Goal: Information Seeking & Learning: Learn about a topic

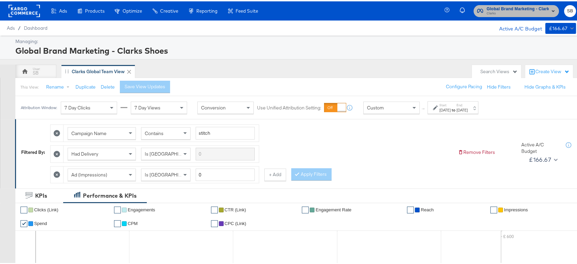
click at [489, 14] on span "Clarks" at bounding box center [518, 12] width 62 height 5
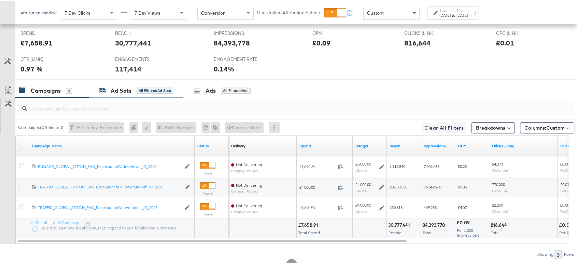
scroll to position [345, 0]
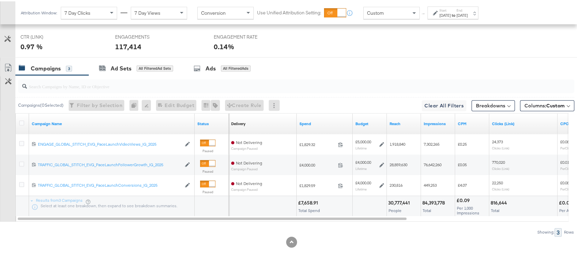
click at [148, 247] on div "KPIs Performance & KPIs Customize KPIs ✔ Clicks (Link) ✔ Engagements ✔ CTR (Lin…" at bounding box center [291, 53] width 583 height 423
click at [457, 15] on strong "to" at bounding box center [454, 13] width 6 height 5
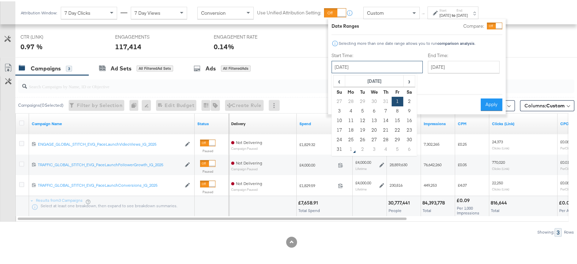
click at [376, 65] on input "August 1st 2025" at bounding box center [377, 65] width 91 height 12
click at [398, 140] on td "29" at bounding box center [398, 139] width 12 height 10
type input "August 29th 2025"
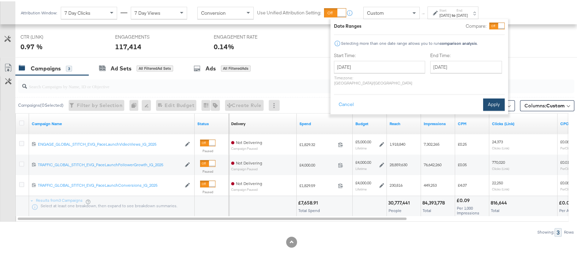
click at [499, 97] on button "Apply" at bounding box center [494, 103] width 22 height 12
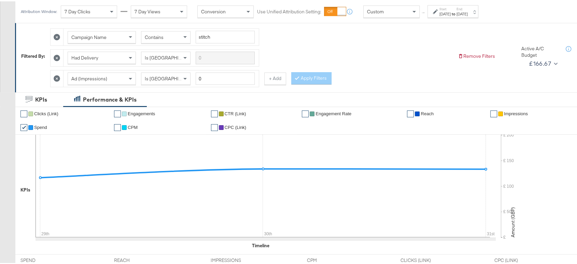
scroll to position [0, 0]
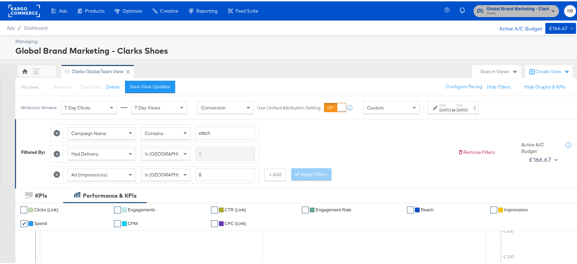
click at [513, 9] on span "Global Brand Marketing - Clarks Shoes" at bounding box center [518, 7] width 62 height 7
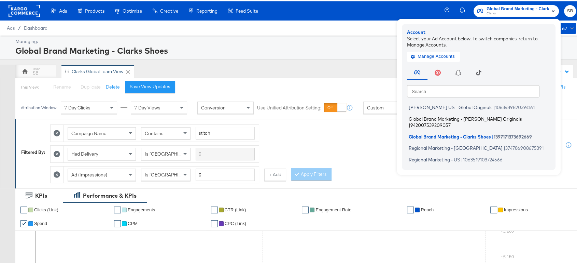
click at [453, 115] on span "Global Brand Marketing - Clarks Originals" at bounding box center [465, 116] width 113 height 5
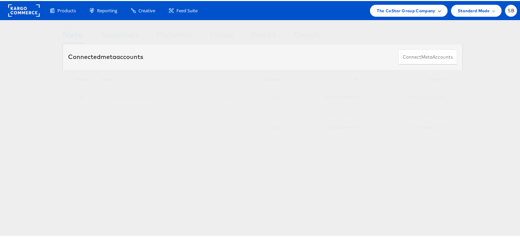
click at [406, 8] on span "The CoStar Group Company" at bounding box center [405, 9] width 58 height 7
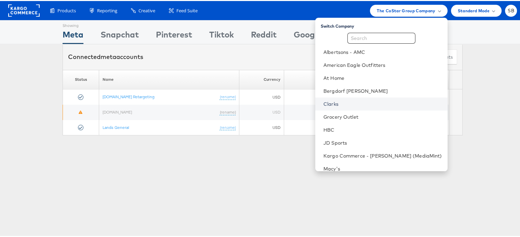
click at [346, 101] on link "Clarks" at bounding box center [382, 103] width 119 height 7
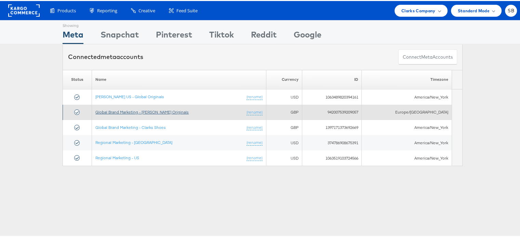
click at [139, 112] on link "Global Brand Marketing - [PERSON_NAME] Originals" at bounding box center [141, 111] width 93 height 5
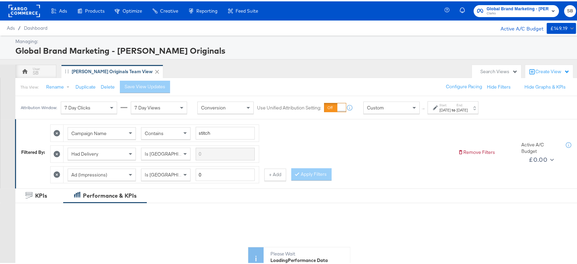
click at [451, 104] on label "Start:" at bounding box center [445, 103] width 11 height 4
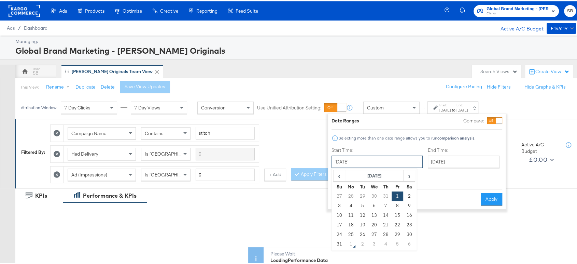
click at [387, 154] on input "August 1st 2025" at bounding box center [377, 160] width 91 height 12
click at [395, 233] on td "29" at bounding box center [398, 233] width 12 height 10
type input "August 29th 2025"
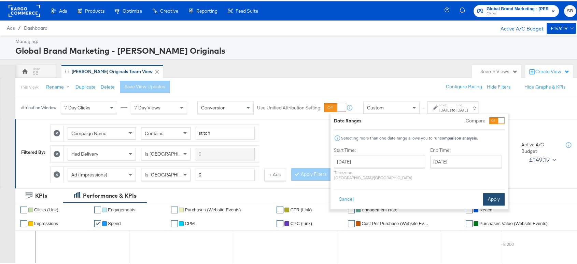
click at [497, 194] on button "Apply" at bounding box center [494, 198] width 22 height 12
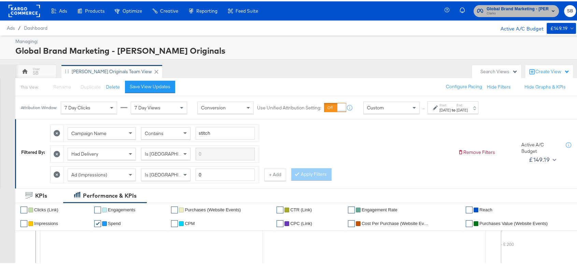
click at [494, 6] on span "Global Brand Marketing - [PERSON_NAME] Originals" at bounding box center [518, 7] width 62 height 7
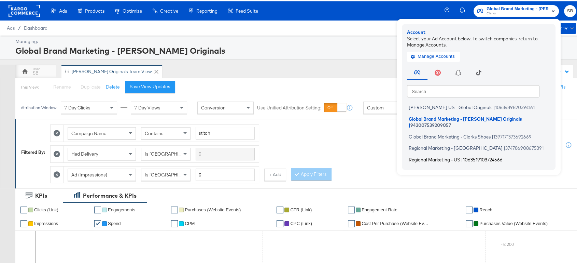
click at [424, 153] on li "Regional Marketing - US | 1063519103724566" at bounding box center [480, 158] width 147 height 10
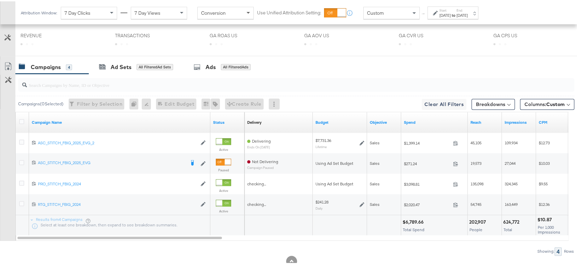
scroll to position [347, 0]
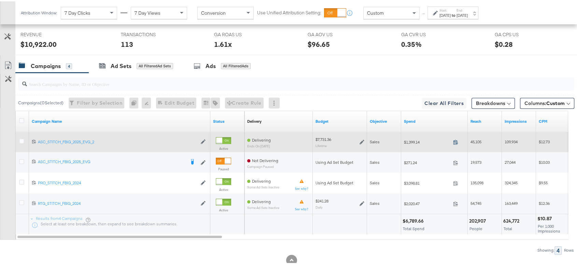
click at [456, 138] on icon at bounding box center [456, 140] width 4 height 5
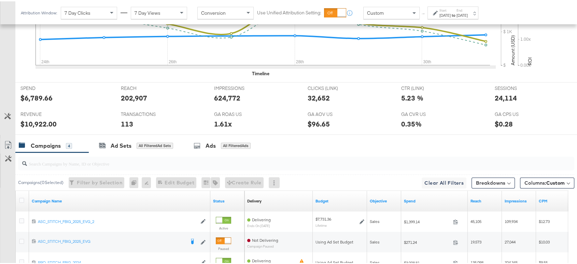
scroll to position [267, 0]
click at [503, 96] on div "24,114" at bounding box center [506, 97] width 22 height 10
copy div "24,114"
click at [451, 10] on label "Start:" at bounding box center [445, 9] width 11 height 4
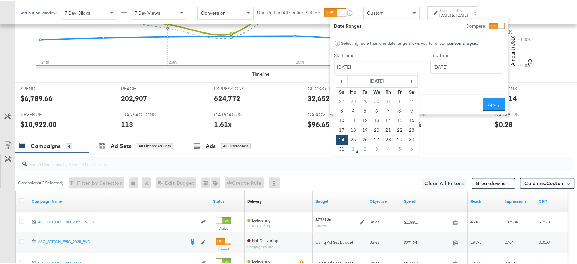
click at [394, 66] on input "[DATE]" at bounding box center [379, 65] width 91 height 12
click at [339, 149] on td "31" at bounding box center [342, 148] width 12 height 10
type input "August 31st 2025"
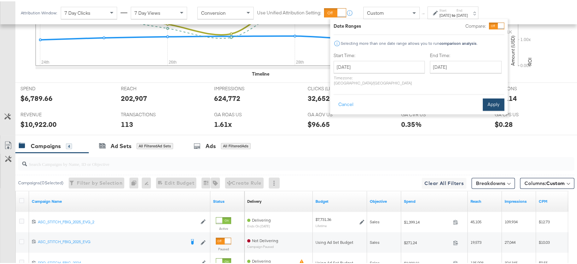
click at [493, 100] on button "Apply" at bounding box center [494, 103] width 22 height 12
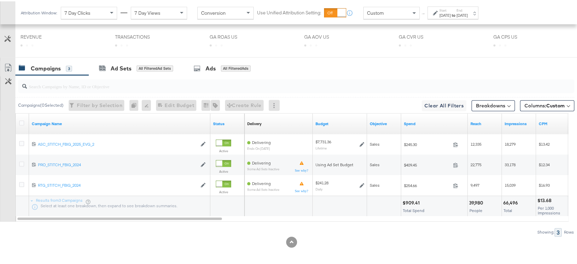
scroll to position [345, 0]
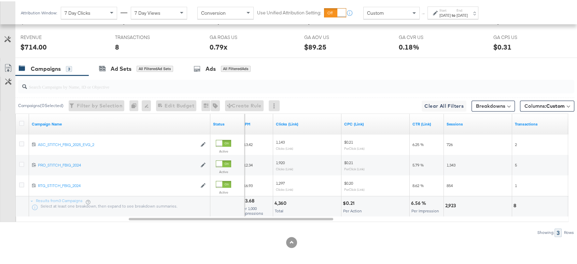
click at [451, 203] on div "2,923" at bounding box center [451, 204] width 13 height 6
copy div "2,923"
click at [451, 203] on div "2,923" at bounding box center [451, 204] width 13 height 6
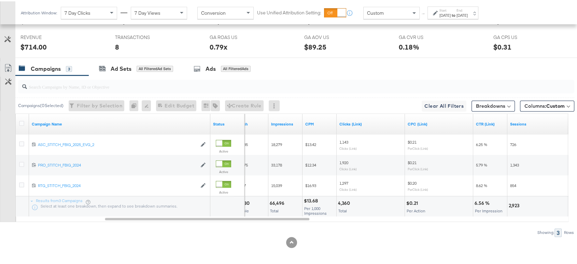
click at [344, 201] on div "4,360" at bounding box center [345, 201] width 14 height 6
copy div "4,360"
click at [274, 198] on div "66,496" at bounding box center [278, 201] width 17 height 6
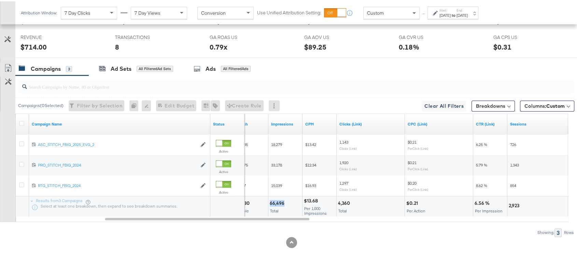
copy div "66,496"
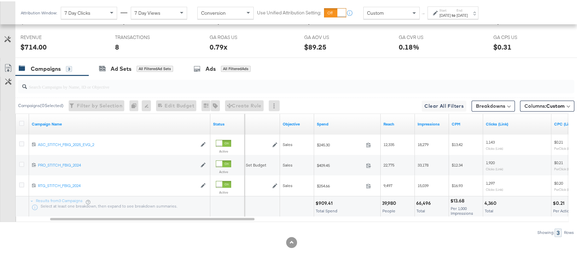
click at [324, 201] on div "$909.41" at bounding box center [325, 201] width 19 height 6
copy div "909.41"
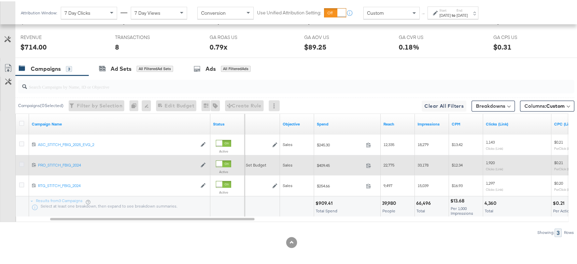
click at [20, 160] on label at bounding box center [21, 162] width 5 height 5
click at [0, 0] on input "checkbox" at bounding box center [0, 0] width 0 height 0
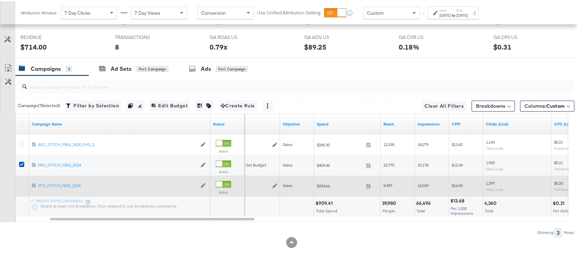
click at [20, 182] on icon at bounding box center [21, 183] width 5 height 5
click at [0, 0] on input "checkbox" at bounding box center [0, 0] width 0 height 0
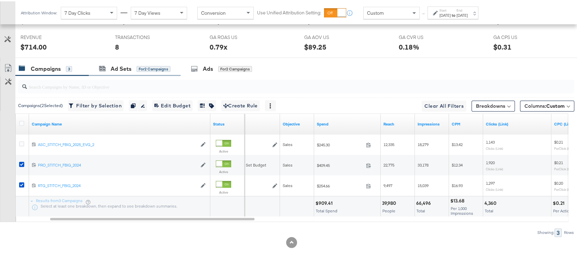
click at [114, 70] on div "Ad Sets for 2 Campaigns" at bounding box center [135, 67] width 92 height 15
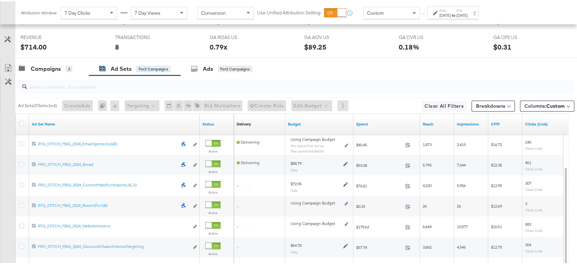
scroll to position [427, 0]
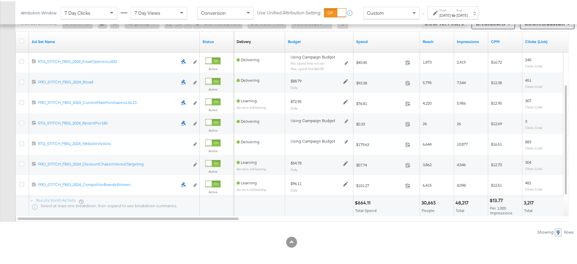
click at [364, 199] on div "$664.11" at bounding box center [364, 201] width 18 height 6
copy div "664.11"
click at [462, 199] on div "48,217" at bounding box center [463, 201] width 15 height 6
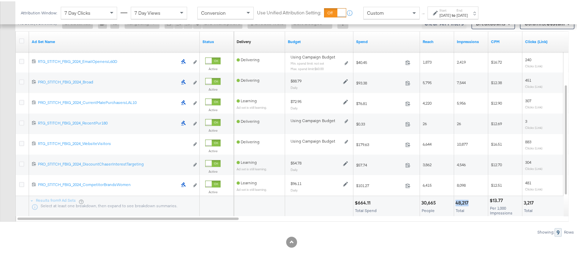
copy div "48,217"
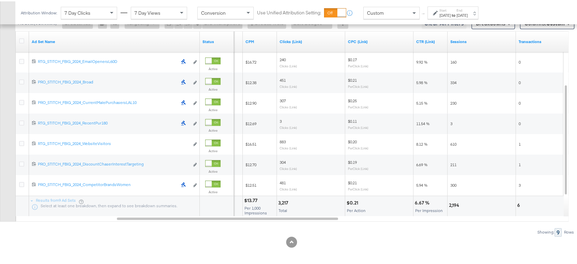
click at [453, 202] on div "2,194" at bounding box center [455, 204] width 12 height 6
copy div "2,194"
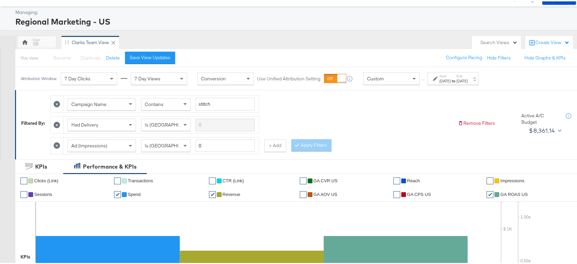
scroll to position [0, 0]
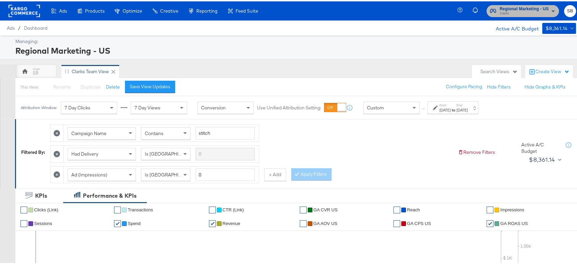
click at [517, 11] on span "Clarks" at bounding box center [524, 12] width 49 height 5
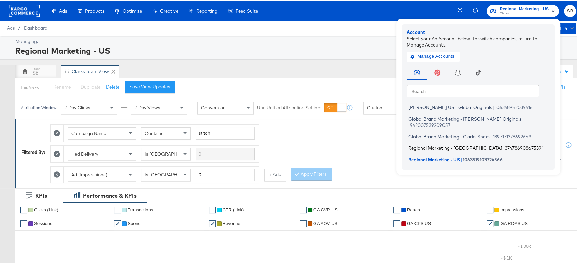
drag, startPoint x: 429, startPoint y: 135, endPoint x: 428, endPoint y: 139, distance: 4.9
click at [428, 139] on ul "Clarks US - Global Originals | 1063489820394161 Global Brand Marketing - Clarks…" at bounding box center [480, 132] width 147 height 62
click at [428, 144] on span "Regional Marketing - CA" at bounding box center [456, 146] width 94 height 5
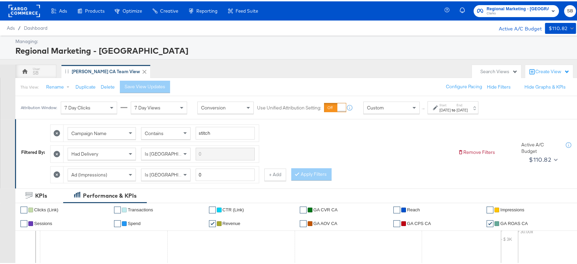
drag, startPoint x: 0, startPoint y: 0, endPoint x: 343, endPoint y: 48, distance: 346.0
click at [343, 48] on div "Regional Marketing - [GEOGRAPHIC_DATA]" at bounding box center [294, 49] width 559 height 12
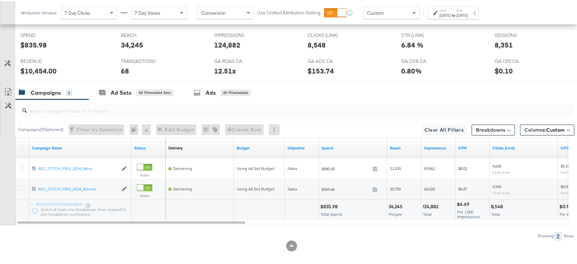
scroll to position [320, 0]
click at [20, 144] on icon at bounding box center [21, 146] width 5 height 5
click at [0, 0] on input "checkbox" at bounding box center [0, 0] width 0 height 0
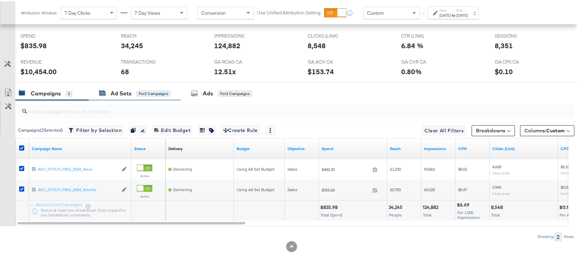
click at [121, 91] on div "Ad Sets" at bounding box center [121, 92] width 21 height 8
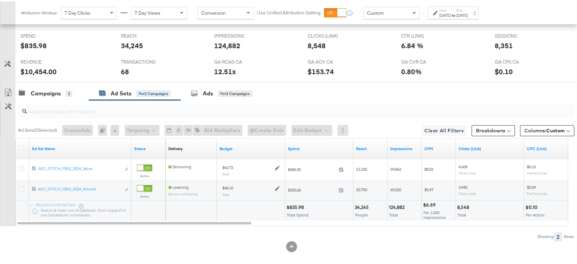
click at [467, 8] on div "Start: [DATE] to End: [DATE]" at bounding box center [454, 12] width 28 height 10
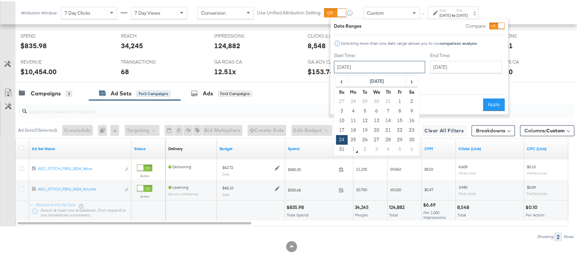
click at [362, 64] on input "[DATE]" at bounding box center [379, 65] width 91 height 12
click at [339, 147] on td "31" at bounding box center [342, 148] width 12 height 10
type input "[DATE]"
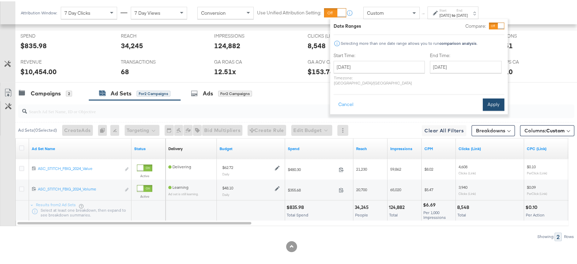
click at [496, 97] on button "Apply" at bounding box center [494, 103] width 22 height 12
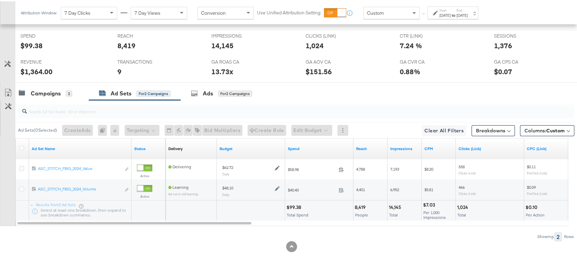
click at [394, 201] on div "14,145 Total" at bounding box center [405, 209] width 34 height 20
copy div "14,145"
click at [461, 203] on div "1,024" at bounding box center [463, 206] width 13 height 6
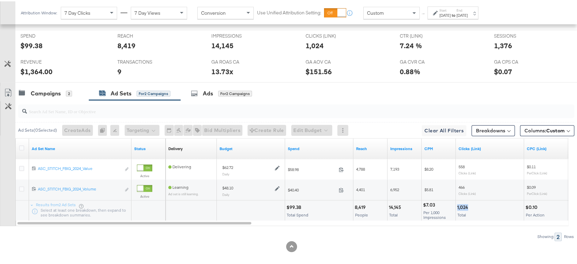
copy div "1,024"
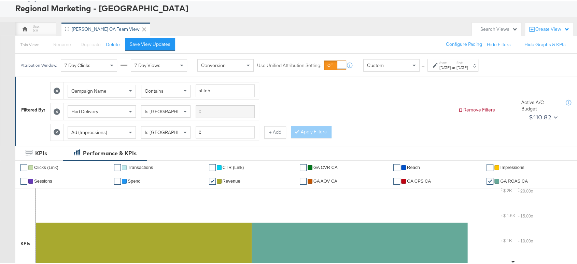
scroll to position [0, 0]
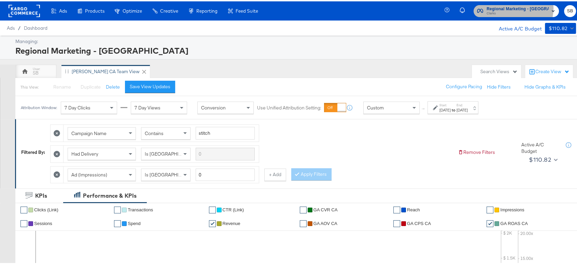
click at [520, 7] on span "Regional Marketing - CA" at bounding box center [518, 7] width 62 height 7
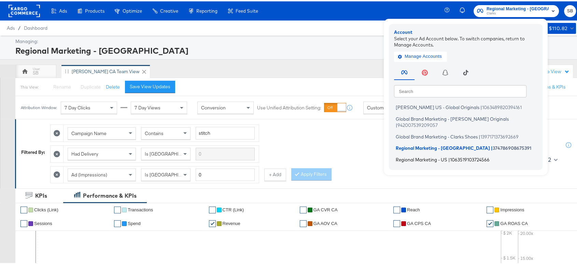
click at [432, 155] on span "Regional Marketing - US" at bounding box center [422, 157] width 52 height 5
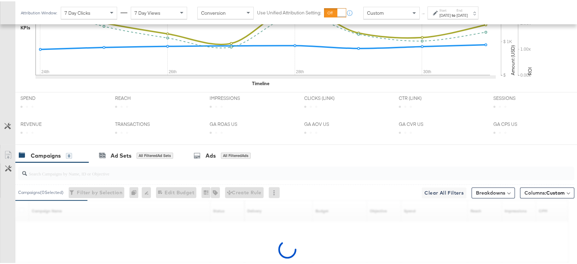
scroll to position [325, 0]
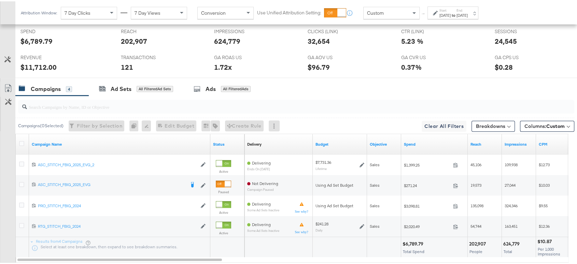
click at [451, 10] on label "Start:" at bounding box center [445, 9] width 11 height 4
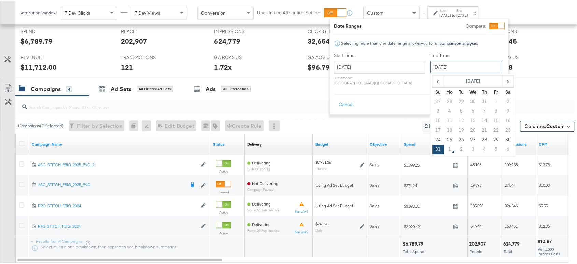
click at [430, 61] on input "August 31st 2025" at bounding box center [466, 65] width 72 height 12
click at [502, 136] on td "30" at bounding box center [508, 139] width 12 height 10
type input "August 30th 2025"
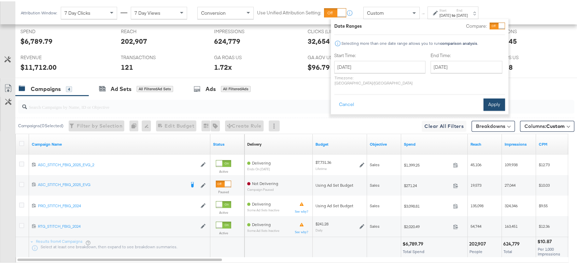
click at [494, 102] on button "Apply" at bounding box center [495, 103] width 22 height 12
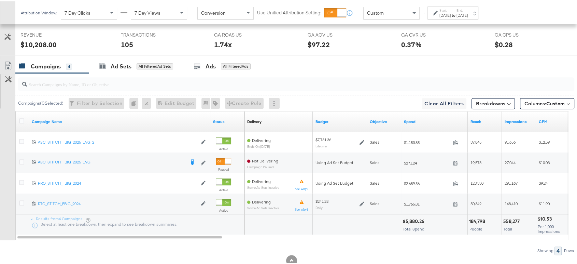
scroll to position [347, 0]
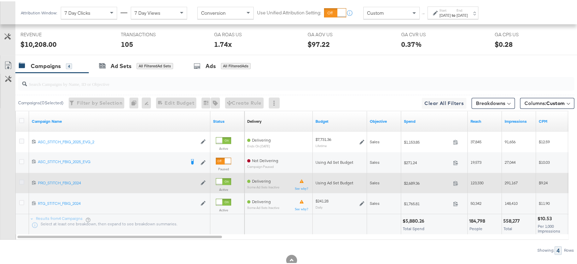
click at [21, 179] on icon at bounding box center [21, 180] width 5 height 5
click at [0, 0] on input "checkbox" at bounding box center [0, 0] width 0 height 0
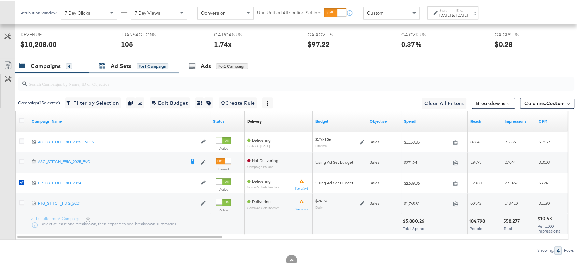
click at [107, 63] on div "Ad Sets for 1 Campaign" at bounding box center [133, 65] width 69 height 8
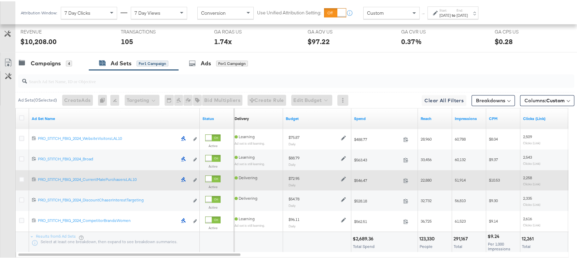
scroll to position [352, 0]
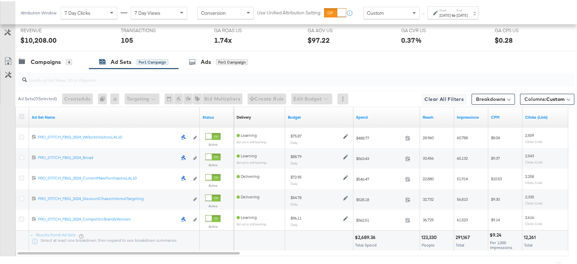
click at [20, 112] on icon at bounding box center [21, 114] width 5 height 5
click at [0, 0] on input "checkbox" at bounding box center [0, 0] width 0 height 0
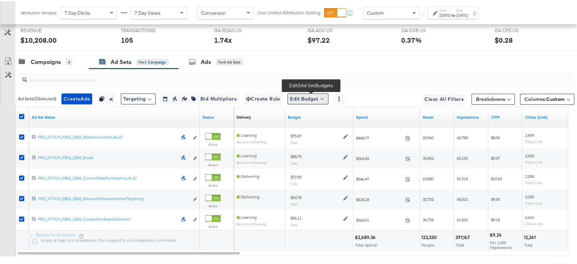
click at [302, 96] on button "Edit Budget" at bounding box center [308, 97] width 41 height 11
click at [319, 114] on span "Edit Ad Set Budget" at bounding box center [310, 115] width 39 height 9
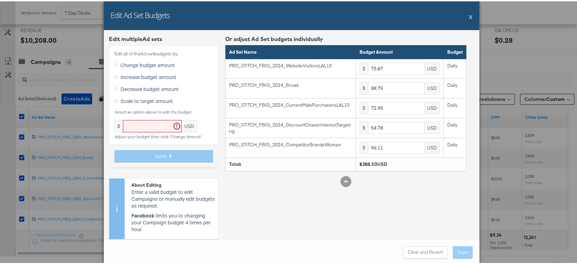
click at [465, 14] on div "Edit Ad Set Budgets X" at bounding box center [292, 14] width 376 height 29
click at [469, 16] on button "X" at bounding box center [471, 16] width 4 height 14
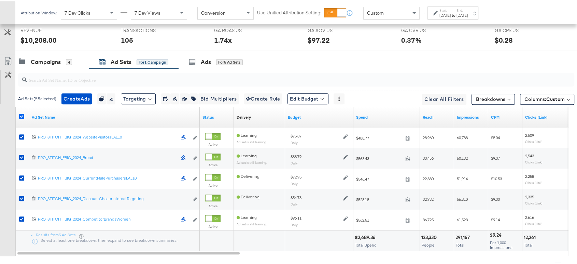
click at [24, 114] on icon at bounding box center [21, 114] width 5 height 5
click at [0, 0] on input "checkbox" at bounding box center [0, 0] width 0 height 0
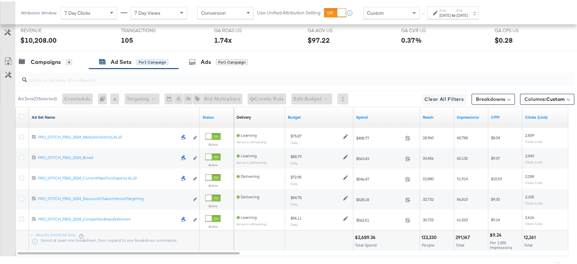
click at [50, 114] on link "Ad Set Name" at bounding box center [114, 115] width 165 height 5
click at [50, 114] on link "Ad Set Name ↓" at bounding box center [114, 115] width 165 height 5
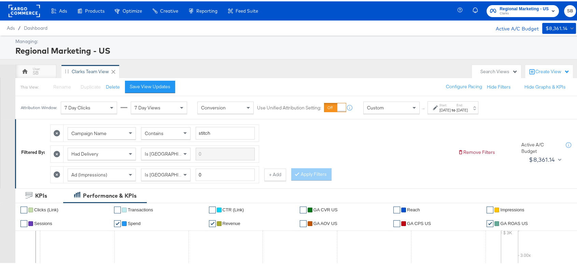
scroll to position [0, 0]
click at [25, 5] on rect at bounding box center [24, 9] width 31 height 12
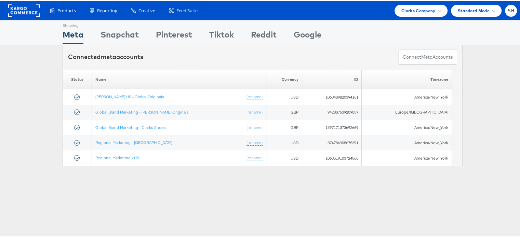
click at [401, 18] on div "Products Product Catalogs Enhance Your Product Catalog, Map Them to Publishers,…" at bounding box center [262, 9] width 525 height 19
click at [401, 13] on span "Clarks Company" at bounding box center [418, 9] width 34 height 7
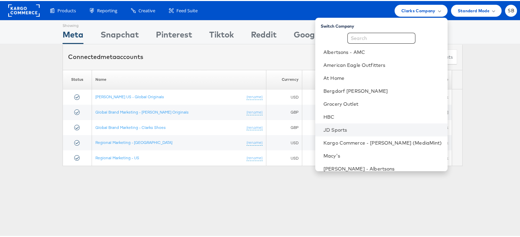
scroll to position [71, 0]
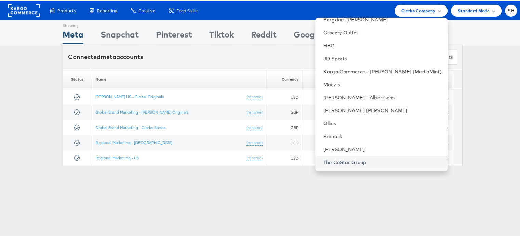
click at [367, 160] on link "The CoStar Group" at bounding box center [382, 161] width 119 height 7
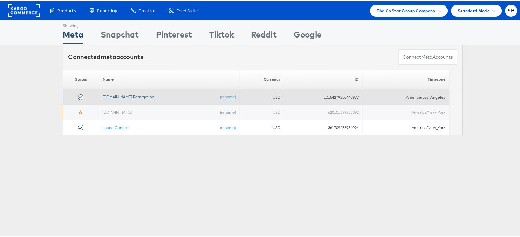
click at [122, 94] on link "[DOMAIN_NAME] Retargeting" at bounding box center [128, 95] width 52 height 5
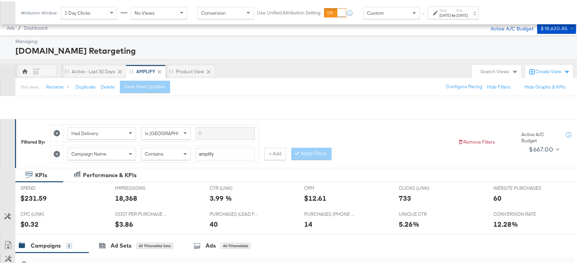
scroll to position [157, 0]
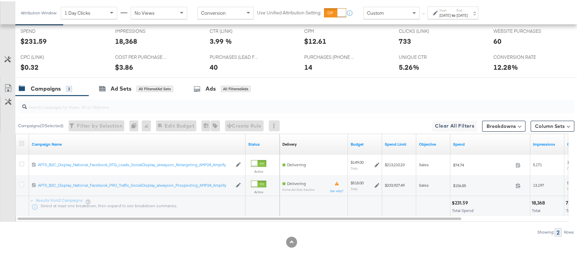
click at [22, 140] on icon at bounding box center [21, 141] width 5 height 5
click at [0, 0] on input "checkbox" at bounding box center [0, 0] width 0 height 0
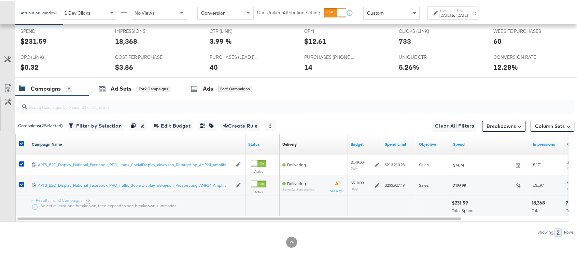
click at [47, 141] on link "Campaign Name" at bounding box center [137, 142] width 211 height 5
click at [47, 141] on link "Campaign Name ↓" at bounding box center [137, 142] width 211 height 5
click at [23, 141] on icon at bounding box center [21, 141] width 5 height 5
click at [0, 0] on input "checkbox" at bounding box center [0, 0] width 0 height 0
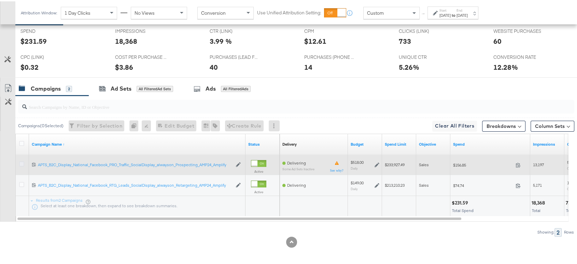
click at [22, 162] on icon at bounding box center [21, 162] width 5 height 5
click at [0, 0] on input "checkbox" at bounding box center [0, 0] width 0 height 0
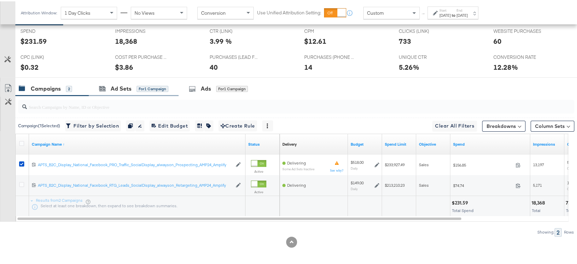
click at [124, 92] on div "Ad Sets for 1 Campaign" at bounding box center [134, 87] width 90 height 15
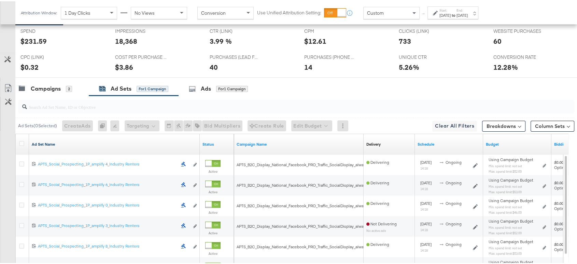
click at [37, 141] on link "Ad Set Name" at bounding box center [114, 142] width 165 height 5
click at [37, 141] on link "Ad Set Name ↓" at bounding box center [114, 142] width 165 height 5
click at [21, 141] on icon at bounding box center [21, 141] width 5 height 5
click at [0, 0] on input "checkbox" at bounding box center [0, 0] width 0 height 0
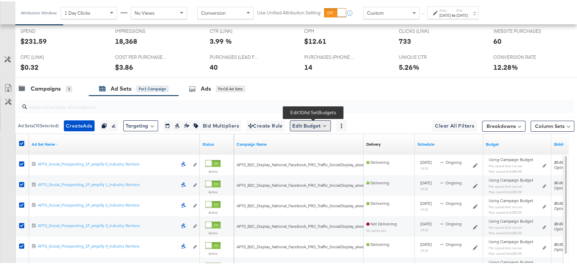
click at [303, 127] on button "Edit Budget" at bounding box center [310, 124] width 41 height 11
click at [312, 155] on span "Edit Ad Set Spend Limits" at bounding box center [318, 155] width 51 height 9
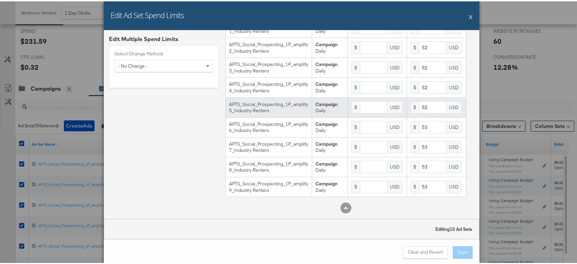
scroll to position [66, 0]
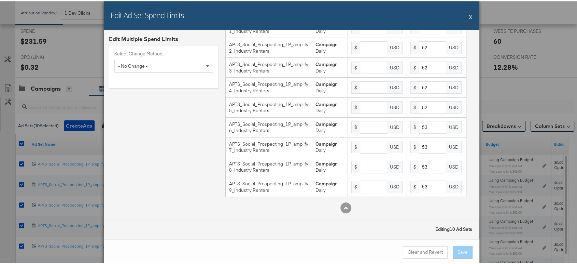
click at [465, 16] on div "Edit Ad Set Spend Limits X" at bounding box center [292, 14] width 376 height 29
click at [469, 14] on button "X" at bounding box center [471, 16] width 4 height 14
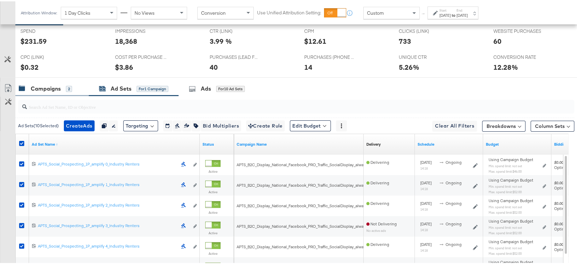
click at [50, 87] on div "Campaigns" at bounding box center [46, 87] width 30 height 8
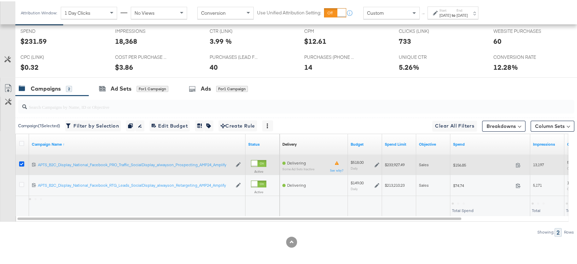
click at [19, 161] on icon at bounding box center [21, 162] width 5 height 5
click at [0, 0] on input "checkbox" at bounding box center [0, 0] width 0 height 0
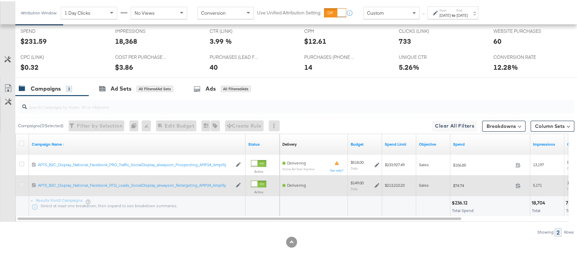
click at [21, 180] on icon at bounding box center [21, 182] width 5 height 5
click at [0, 0] on input "checkbox" at bounding box center [0, 0] width 0 height 0
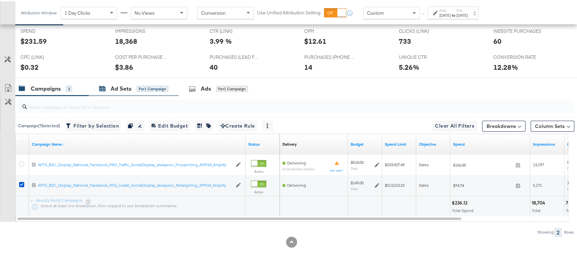
click at [114, 84] on div "Ad Sets" at bounding box center [121, 87] width 21 height 8
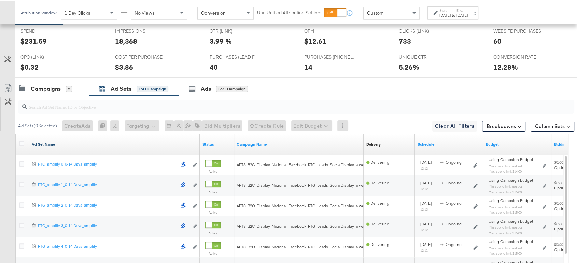
click at [41, 141] on link "Ad Set Name ↑" at bounding box center [114, 142] width 165 height 5
click at [41, 141] on link "Ad Set Name ↓" at bounding box center [114, 142] width 165 height 5
click at [22, 140] on icon at bounding box center [21, 141] width 5 height 5
click at [0, 0] on input "checkbox" at bounding box center [0, 0] width 0 height 0
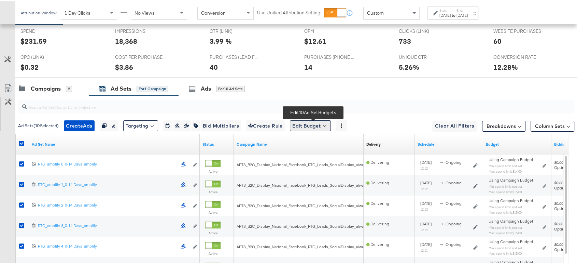
click at [300, 125] on button "Edit Budget" at bounding box center [310, 124] width 41 height 11
drag, startPoint x: 312, startPoint y: 140, endPoint x: 314, endPoint y: 153, distance: 13.8
click at [314, 153] on ul "Edit Ad Set Budget Edit Ad Set Spend Limits" at bounding box center [320, 150] width 61 height 27
click at [314, 153] on span "Edit Ad Set Spend Limits" at bounding box center [318, 155] width 51 height 9
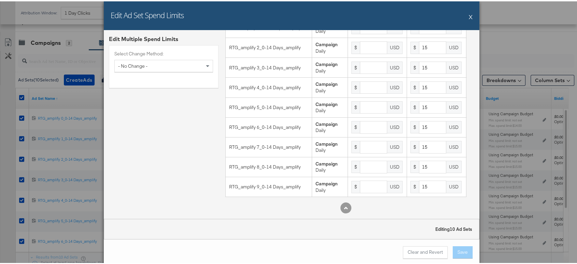
click at [469, 12] on button "X" at bounding box center [471, 16] width 4 height 14
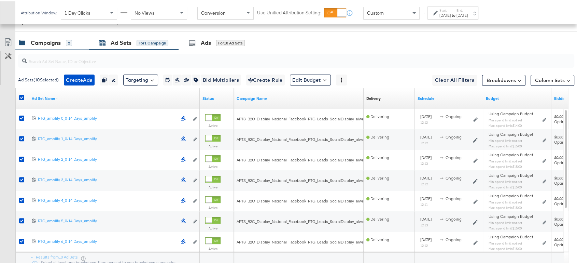
click at [38, 41] on div "Campaigns" at bounding box center [46, 42] width 30 height 8
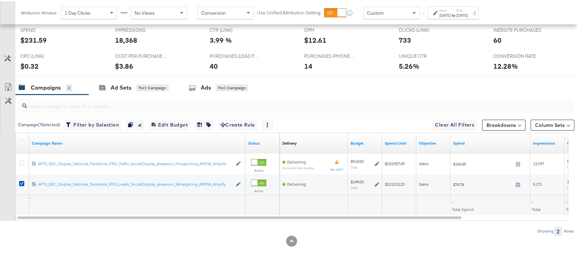
scroll to position [157, 0]
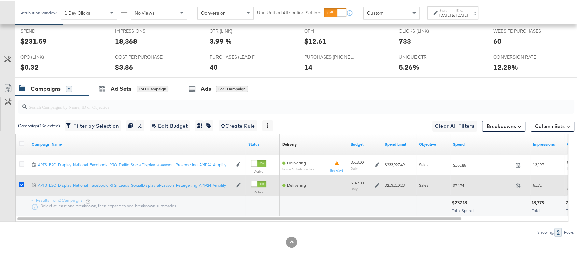
click at [20, 182] on icon at bounding box center [21, 182] width 5 height 5
click at [0, 0] on input "checkbox" at bounding box center [0, 0] width 0 height 0
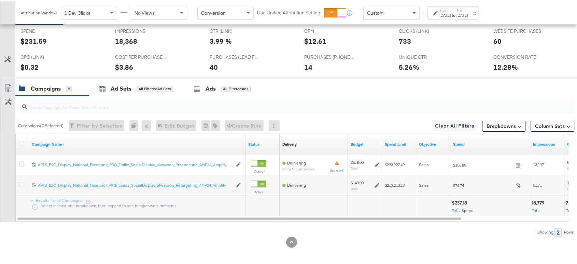
scroll to position [0, 0]
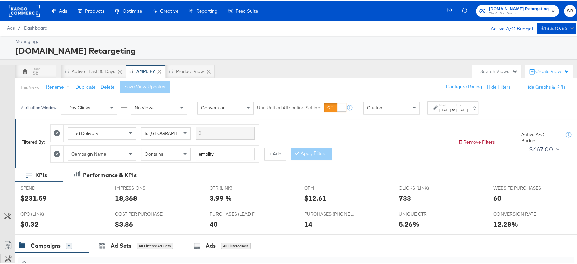
click at [26, 5] on rect at bounding box center [24, 9] width 31 height 12
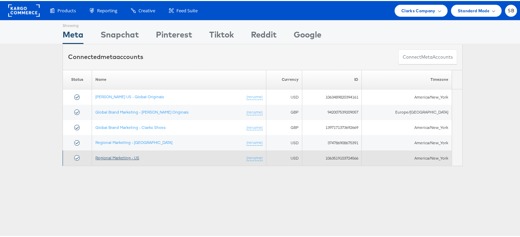
click at [107, 156] on link "Regional Marketing - US" at bounding box center [117, 156] width 44 height 5
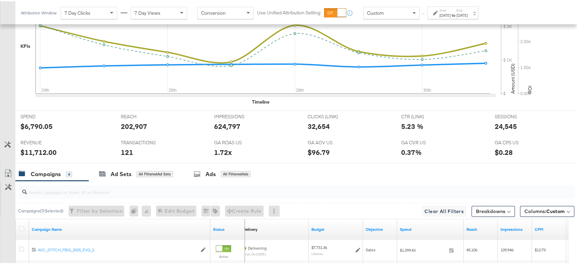
scroll to position [366, 0]
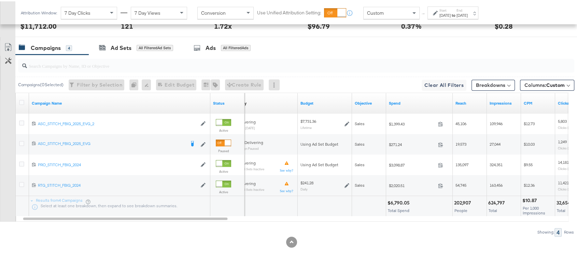
click at [468, 13] on div "[DATE]" at bounding box center [462, 13] width 11 height 5
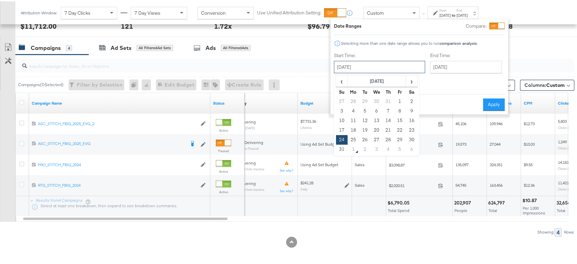
click at [388, 65] on input "[DATE]" at bounding box center [379, 65] width 91 height 12
click at [377, 137] on td "27" at bounding box center [377, 139] width 12 height 10
type input "[DATE]"
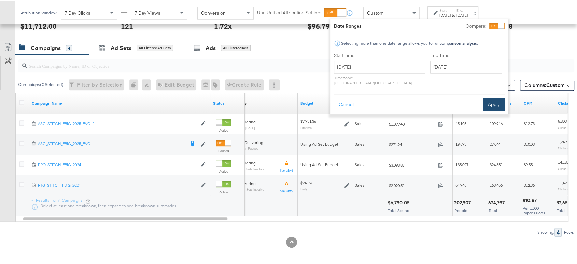
click at [495, 97] on button "Apply" at bounding box center [494, 103] width 22 height 12
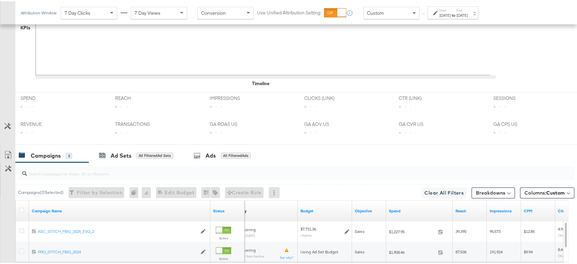
scroll to position [345, 0]
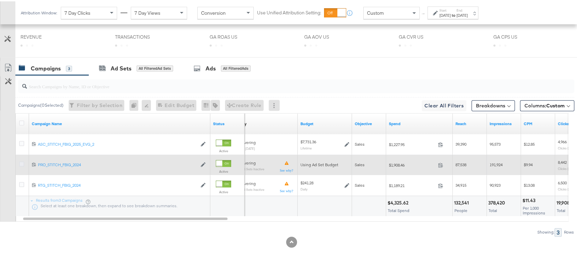
click at [21, 162] on icon at bounding box center [21, 162] width 5 height 5
click at [0, 0] on input "checkbox" at bounding box center [0, 0] width 0 height 0
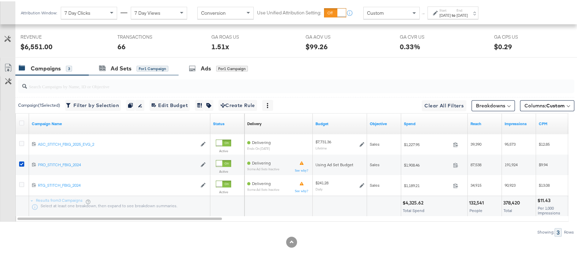
click at [112, 71] on div "Ad Sets for 1 Campaign" at bounding box center [134, 67] width 90 height 15
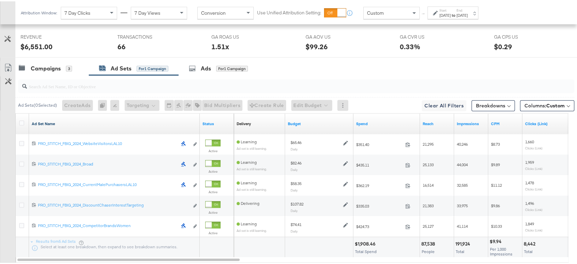
click at [40, 120] on link "Ad Set Name" at bounding box center [114, 122] width 165 height 5
click at [40, 120] on link "Ad Set Name ↓" at bounding box center [114, 122] width 165 height 5
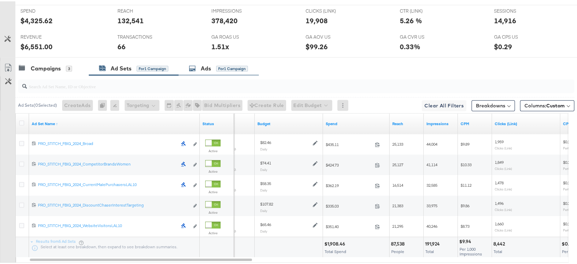
scroll to position [0, 0]
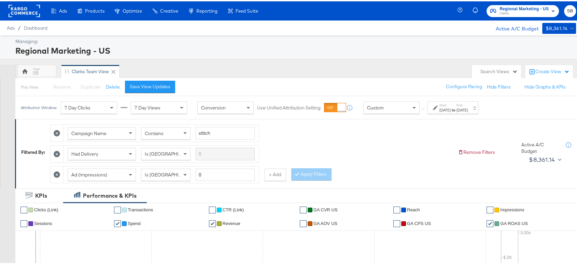
click at [28, 15] on rect at bounding box center [24, 9] width 31 height 12
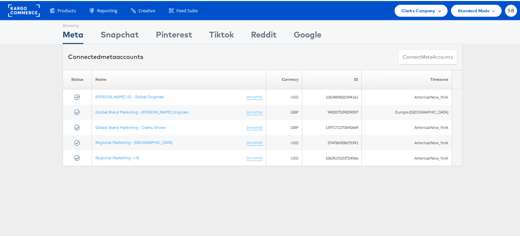
click at [422, 5] on div "Clarks Company" at bounding box center [420, 10] width 53 height 12
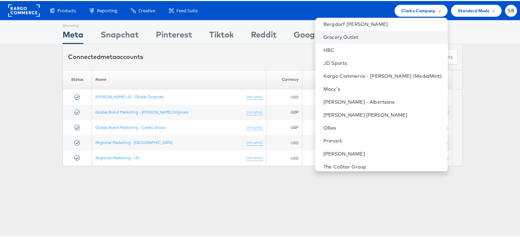
scroll to position [71, 0]
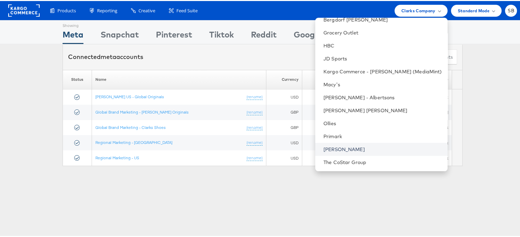
click at [349, 150] on link "[PERSON_NAME]" at bounding box center [382, 148] width 119 height 7
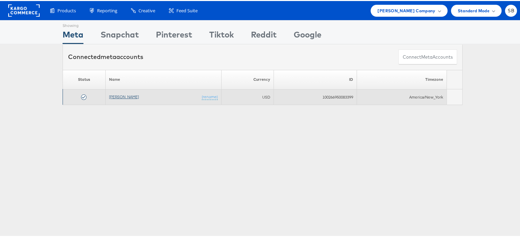
click at [113, 96] on link "[PERSON_NAME]" at bounding box center [124, 95] width 30 height 5
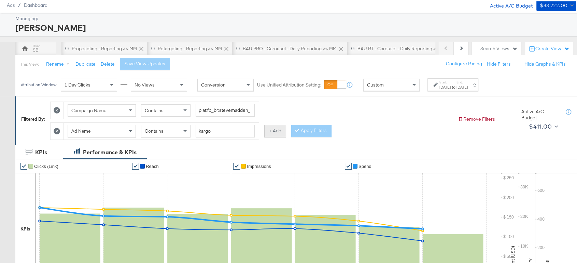
scroll to position [24, 0]
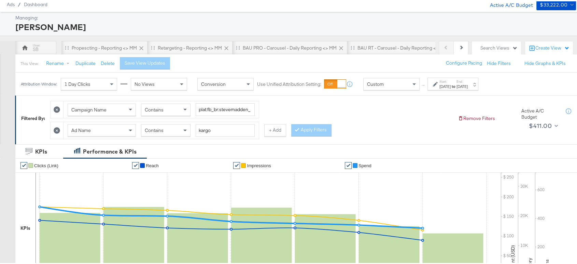
click at [451, 83] on div "[DATE]" at bounding box center [445, 84] width 11 height 5
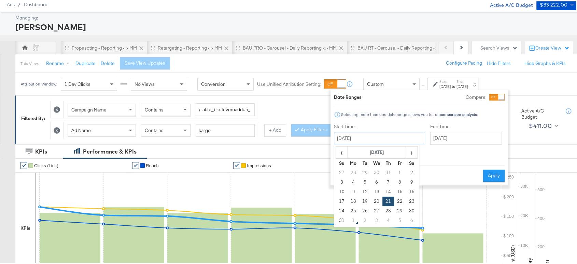
click at [379, 141] on input "[DATE]" at bounding box center [379, 136] width 91 height 12
click at [377, 208] on td "27" at bounding box center [377, 210] width 12 height 10
type input "[DATE]"
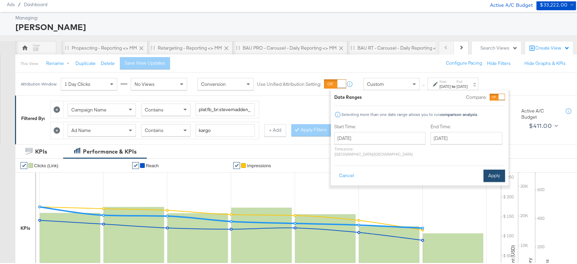
click at [494, 168] on button "Apply" at bounding box center [495, 174] width 22 height 12
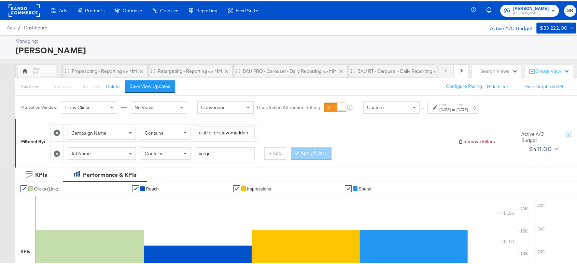
scroll to position [0, 0]
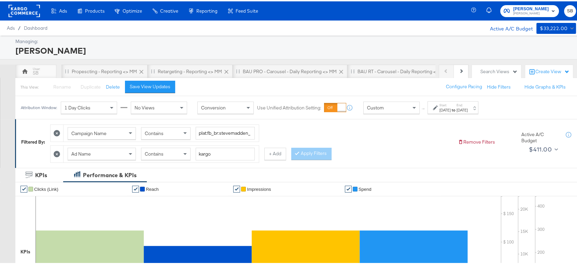
click at [439, 69] on div "Previous Next" at bounding box center [454, 70] width 30 height 14
click at [107, 71] on div "Propescting - Reporting <> MM" at bounding box center [104, 70] width 65 height 6
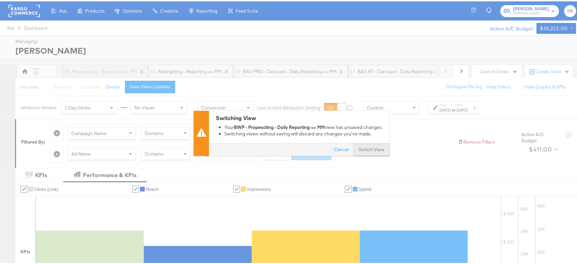
click at [371, 150] on button "Switch View" at bounding box center [372, 148] width 36 height 12
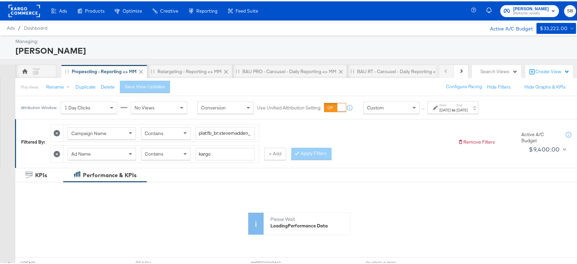
click at [468, 109] on div "[DATE]" at bounding box center [462, 108] width 11 height 5
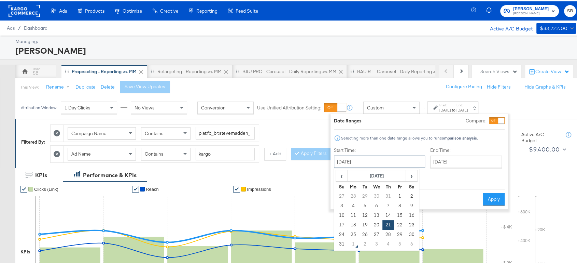
click at [390, 155] on input "[DATE]" at bounding box center [379, 160] width 91 height 12
click at [374, 234] on td "27" at bounding box center [377, 233] width 12 height 10
type input "[DATE]"
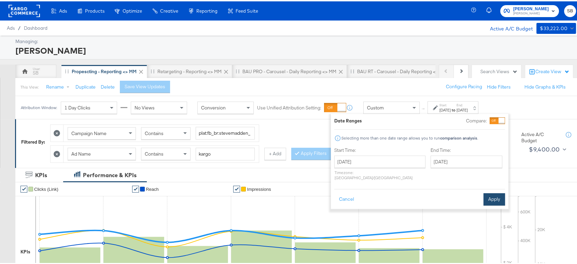
click at [490, 193] on button "Apply" at bounding box center [495, 198] width 22 height 12
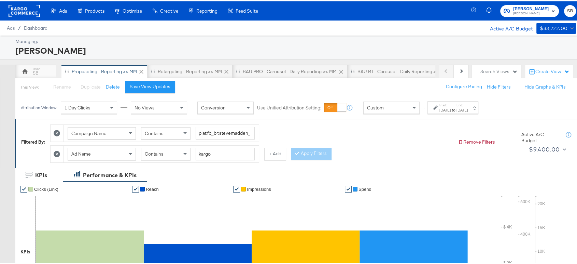
click at [457, 110] on strong "to" at bounding box center [454, 108] width 6 height 5
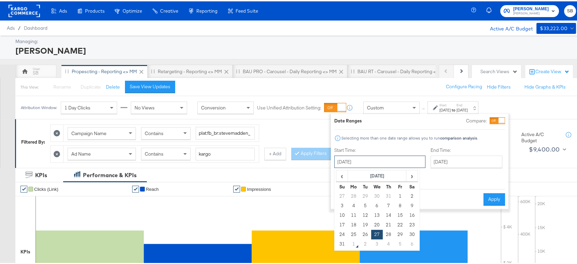
click at [391, 158] on input "[DATE]" at bounding box center [379, 160] width 91 height 12
click at [389, 232] on td "28" at bounding box center [389, 233] width 12 height 10
type input "[DATE]"
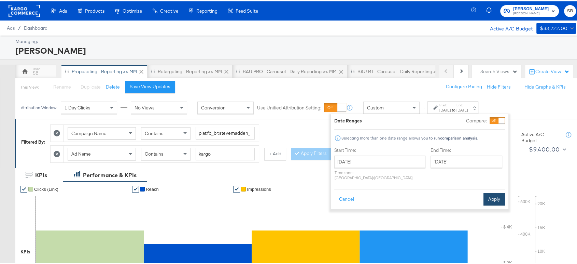
click at [492, 192] on button "Apply" at bounding box center [495, 198] width 22 height 12
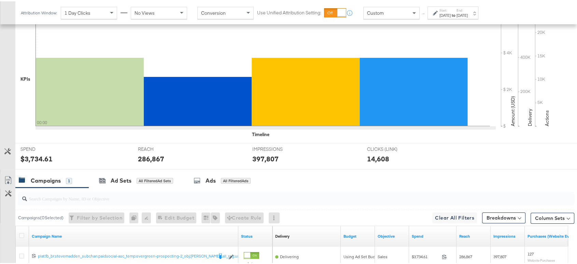
scroll to position [244, 0]
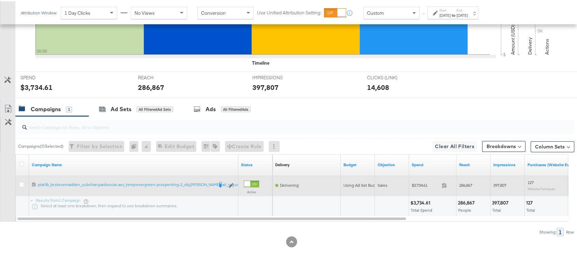
click at [464, 181] on span "286,867" at bounding box center [465, 183] width 13 height 5
copy span "286,867"
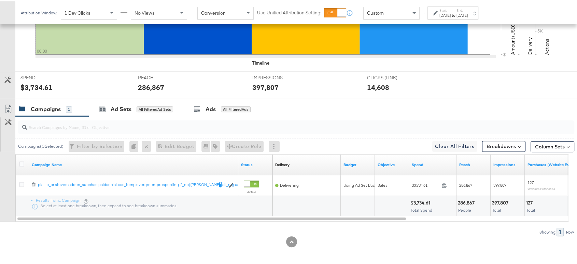
click at [457, 13] on strong "to" at bounding box center [454, 13] width 6 height 5
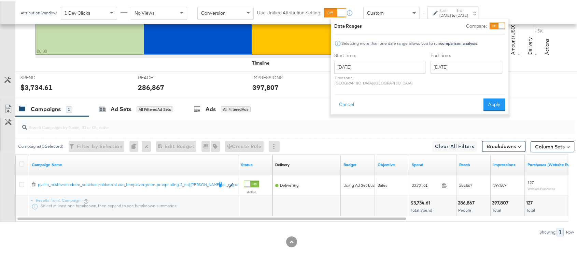
click at [388, 72] on div "[DATE] ‹ [DATE] › Su Mo Tu We Th Fr Sa 27 28 29 30 31 1 2 3 4 5 6 7 8 9 10 11 1…" at bounding box center [379, 71] width 91 height 25
click at [385, 67] on input "[DATE]" at bounding box center [379, 65] width 91 height 12
click at [400, 135] on td "29" at bounding box center [401, 139] width 12 height 10
type input "[DATE]"
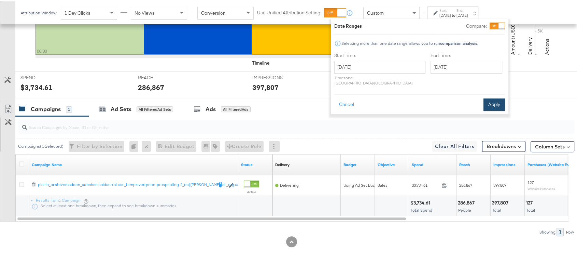
click at [490, 97] on button "Apply" at bounding box center [495, 103] width 22 height 12
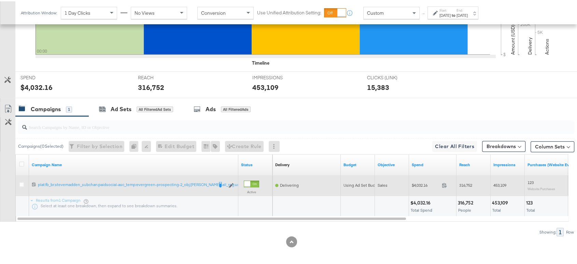
click at [465, 183] on span "316,752" at bounding box center [465, 183] width 13 height 5
copy span "316,752"
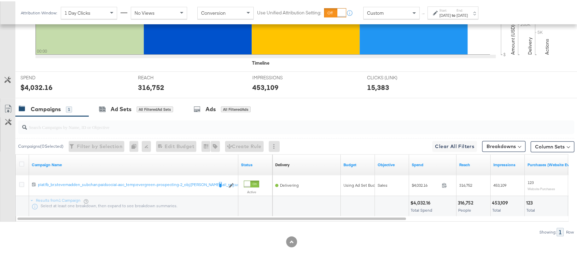
click at [451, 13] on div "[DATE]" at bounding box center [445, 13] width 11 height 5
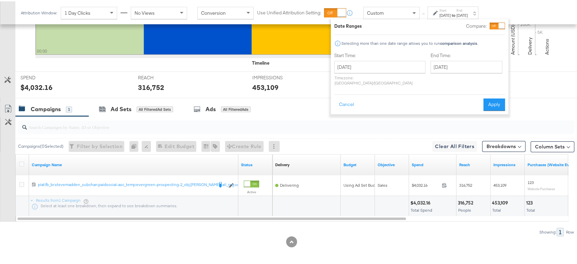
click at [404, 225] on div "Campaigns ( 0 Selected) Filter by Selection Filter 0 campaigns 0 Rename 0 campa…" at bounding box center [287, 175] width 575 height 120
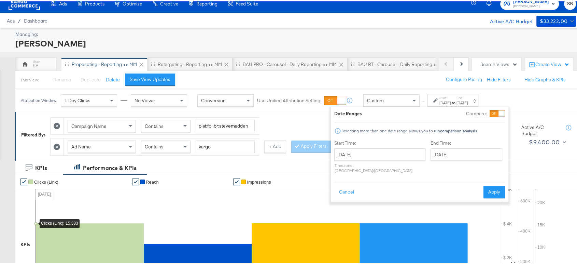
scroll to position [8, 0]
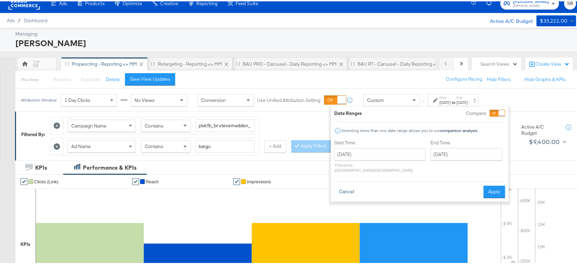
click at [350, 184] on button "Cancel" at bounding box center [346, 190] width 25 height 12
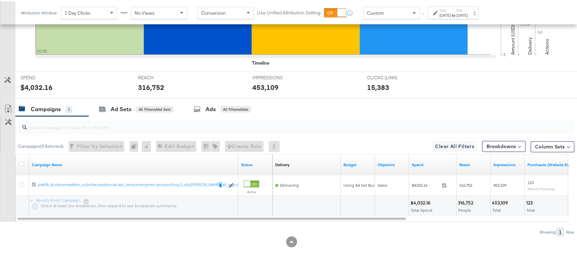
scroll to position [0, 0]
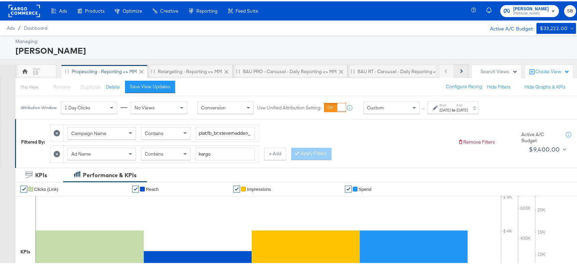
click at [454, 71] on button "Next" at bounding box center [461, 70] width 15 height 14
click at [444, 69] on icon at bounding box center [446, 70] width 4 height 4
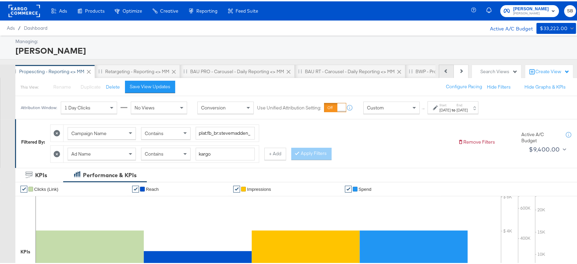
click at [444, 69] on icon at bounding box center [446, 70] width 4 height 4
click at [442, 69] on div "Previous Next" at bounding box center [454, 70] width 30 height 14
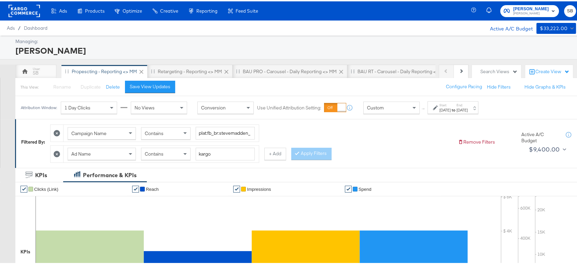
click at [442, 69] on div "Previous Next" at bounding box center [454, 70] width 30 height 14
click at [454, 67] on button "Next" at bounding box center [461, 70] width 15 height 14
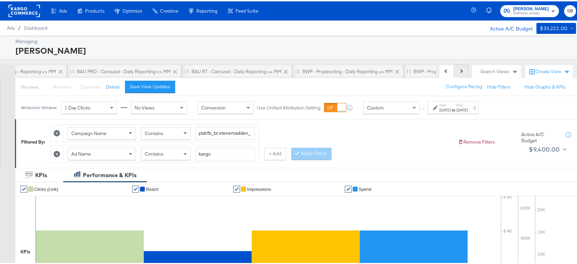
click at [454, 67] on button "Next" at bounding box center [461, 70] width 15 height 14
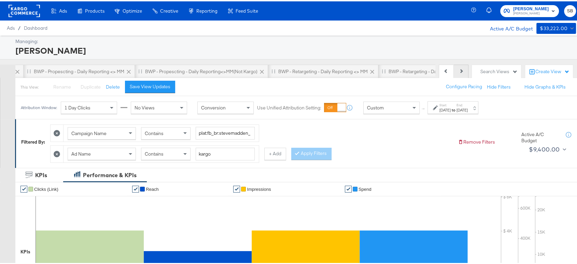
click at [454, 67] on button "Next" at bounding box center [461, 70] width 15 height 14
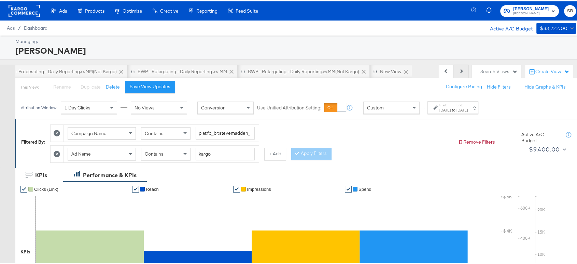
click at [454, 67] on button "Next" at bounding box center [461, 70] width 15 height 14
click at [331, 70] on div "BWP - Retargeting - Daily Reporting<>MM(not kargo)" at bounding box center [303, 70] width 111 height 6
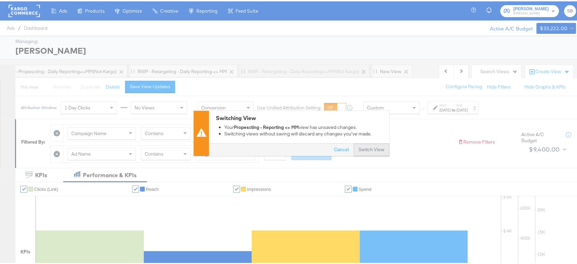
click at [374, 145] on button "Switch View" at bounding box center [372, 148] width 36 height 12
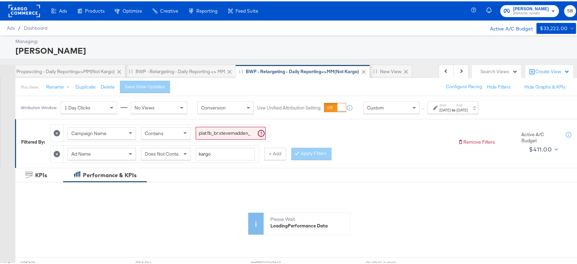
click at [457, 110] on strong "to" at bounding box center [454, 108] width 6 height 5
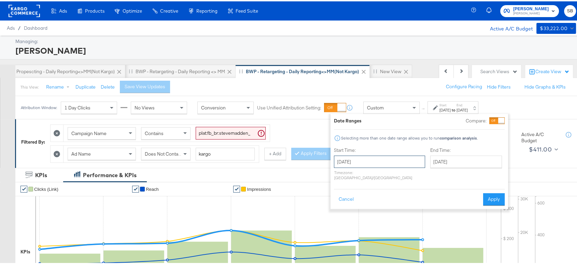
click at [364, 161] on input "[DATE]" at bounding box center [379, 160] width 91 height 12
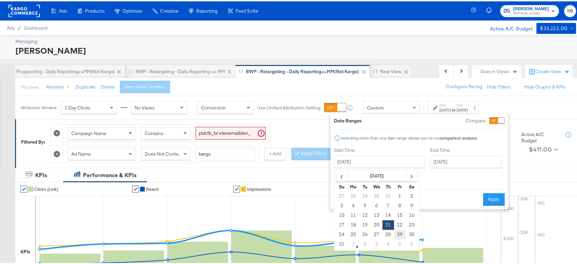
click at [400, 232] on td "29" at bounding box center [400, 233] width 12 height 10
type input "[DATE]"
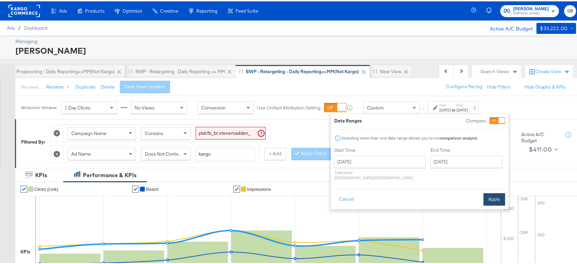
click at [497, 192] on button "Apply" at bounding box center [495, 198] width 22 height 12
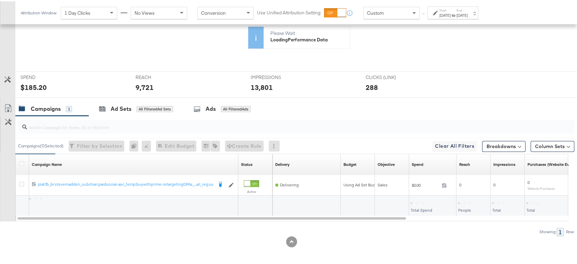
scroll to position [244, 0]
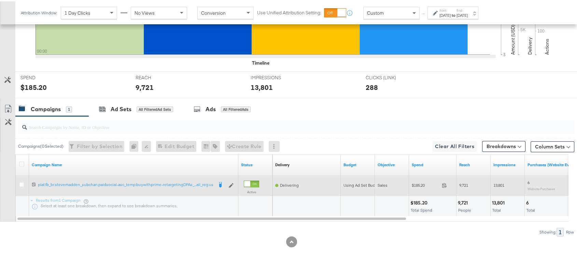
click at [465, 181] on span "9,721" at bounding box center [463, 183] width 9 height 5
copy span "9,721"
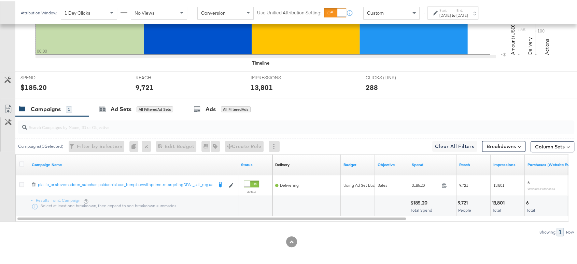
click at [451, 13] on div "[DATE]" at bounding box center [445, 13] width 11 height 5
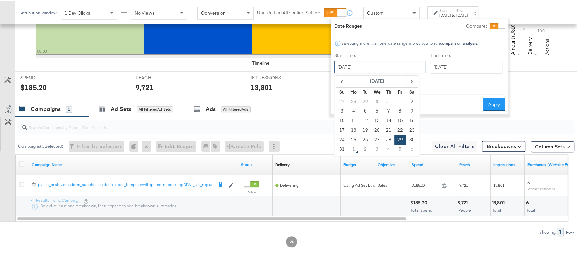
click at [382, 67] on input "[DATE]" at bounding box center [379, 65] width 91 height 12
click at [413, 138] on td "30" at bounding box center [412, 139] width 12 height 10
type input "[DATE]"
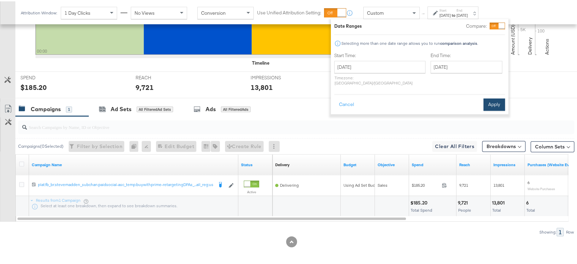
click at [492, 97] on button "Apply" at bounding box center [495, 103] width 22 height 12
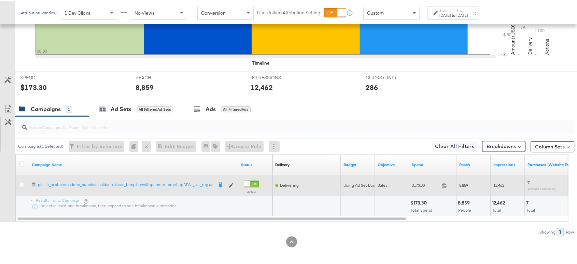
click at [466, 182] on span "8,859" at bounding box center [463, 183] width 9 height 5
copy span "8,859"
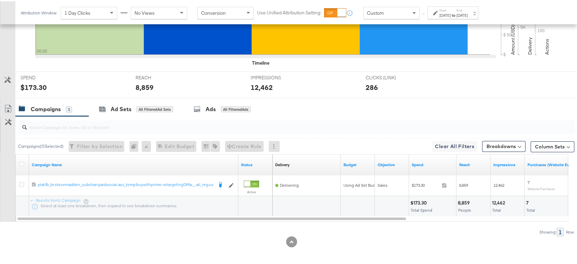
click at [448, 14] on div "[DATE]" at bounding box center [445, 13] width 11 height 5
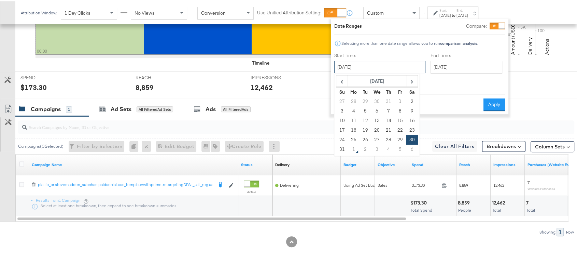
click at [384, 68] on input "[DATE]" at bounding box center [379, 65] width 91 height 12
click at [341, 146] on td "31" at bounding box center [342, 148] width 12 height 10
type input "[DATE]"
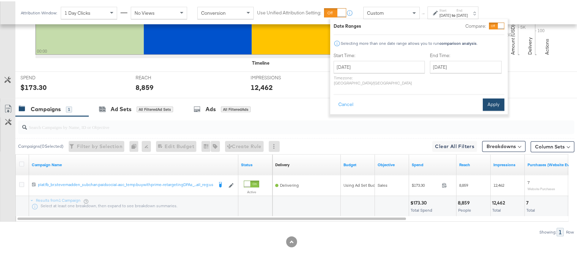
click at [487, 97] on button "Apply" at bounding box center [494, 103] width 22 height 12
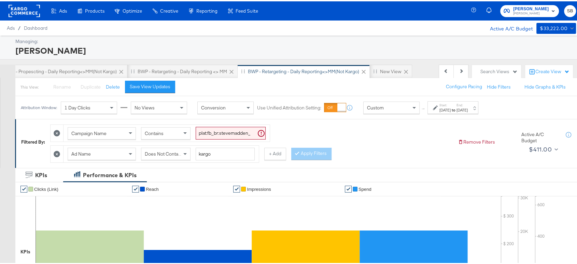
scroll to position [0, 0]
click at [186, 68] on div "BWP - Retargeting - Daily Reporting <> MM" at bounding box center [183, 70] width 90 height 6
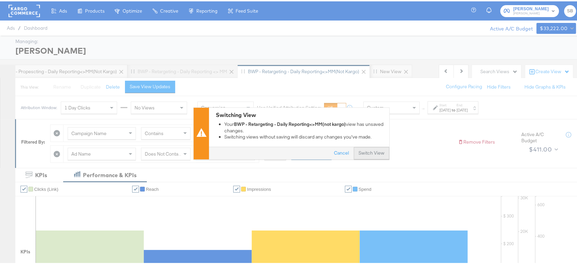
click at [370, 148] on button "Switch View" at bounding box center [372, 152] width 36 height 12
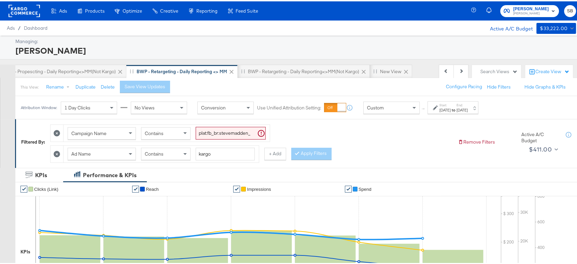
click at [468, 108] on div "[DATE]" at bounding box center [462, 108] width 11 height 5
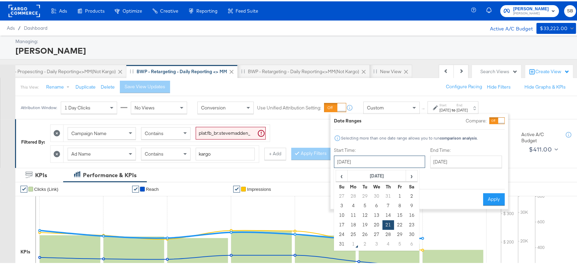
click at [363, 158] on input "[DATE]" at bounding box center [379, 160] width 91 height 12
click at [341, 242] on td "31" at bounding box center [342, 243] width 12 height 10
type input "[DATE]"
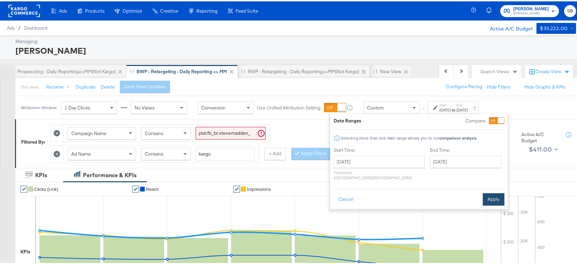
click at [492, 192] on button "Apply" at bounding box center [494, 198] width 22 height 12
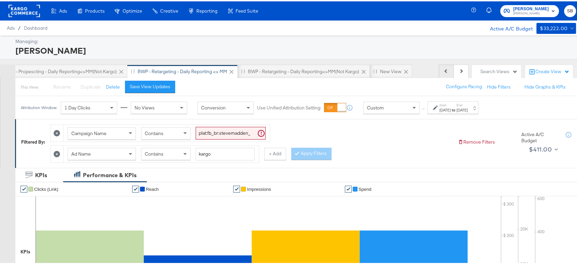
click at [442, 72] on button "Previous" at bounding box center [446, 70] width 15 height 14
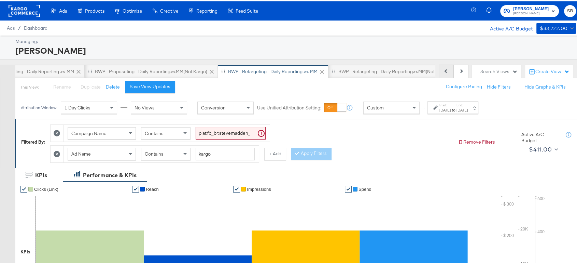
click at [442, 72] on button "Previous" at bounding box center [446, 70] width 15 height 14
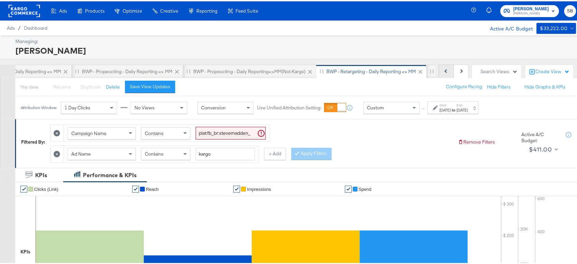
click at [442, 72] on button "Previous" at bounding box center [446, 70] width 15 height 14
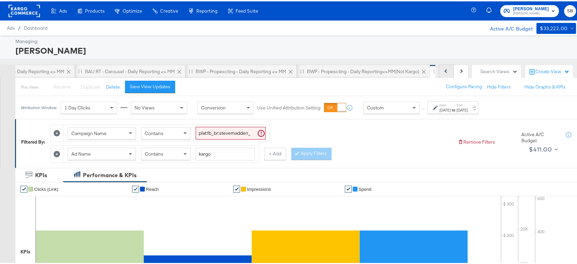
click at [442, 72] on button "Previous" at bounding box center [446, 70] width 15 height 14
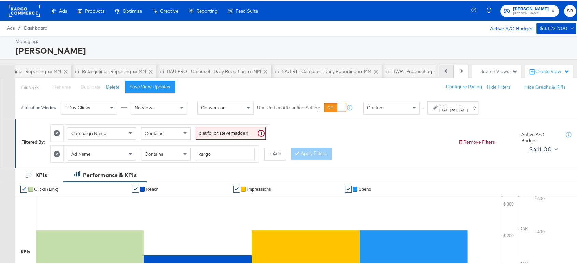
click at [442, 72] on button "Previous" at bounding box center [446, 70] width 15 height 14
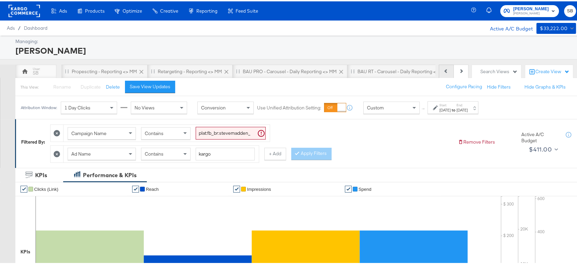
click at [442, 72] on div "Previous Next" at bounding box center [454, 70] width 30 height 14
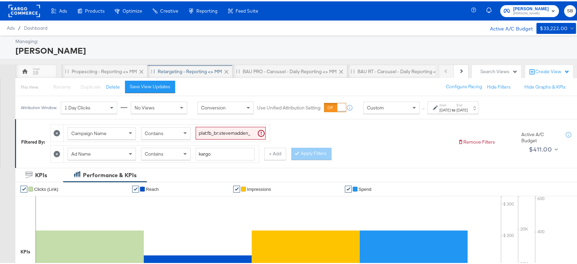
click at [207, 65] on div "Retargeting - Reporting <> MM" at bounding box center [190, 70] width 85 height 14
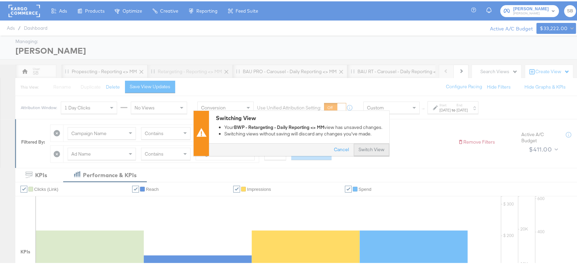
click at [360, 143] on button "Switch View" at bounding box center [372, 148] width 36 height 12
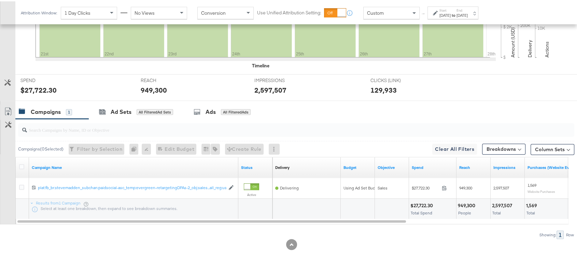
scroll to position [244, 0]
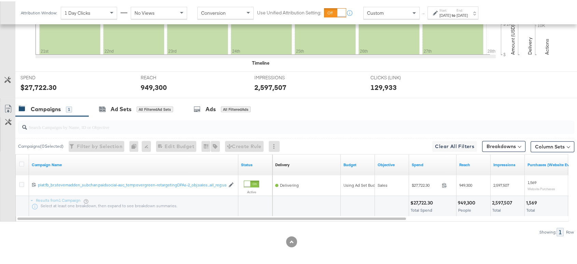
click at [451, 16] on div "[DATE]" at bounding box center [445, 13] width 11 height 5
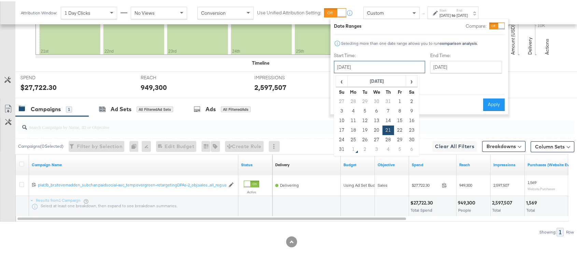
click at [387, 60] on input "[DATE]" at bounding box center [379, 65] width 91 height 12
click at [341, 144] on td "31" at bounding box center [342, 148] width 12 height 10
type input "[DATE]"
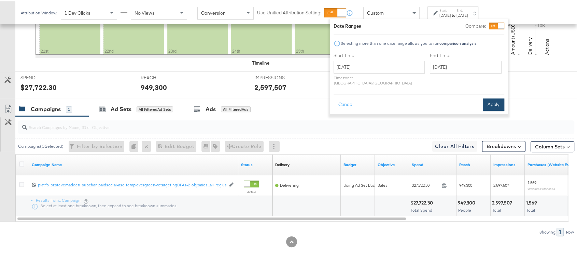
click at [492, 99] on button "Apply" at bounding box center [494, 103] width 22 height 12
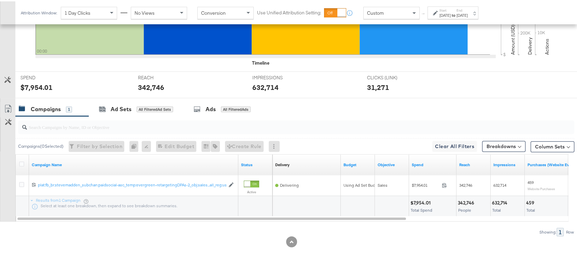
click at [451, 7] on label "Start:" at bounding box center [445, 9] width 11 height 4
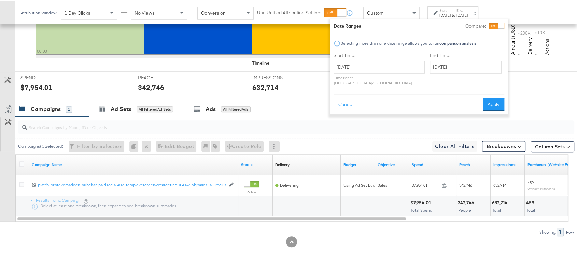
click at [393, 59] on div "Start Time: [DATE] ‹ [DATE] › Su Mo Tu We Th Fr Sa 27 28 29 30 31 1 2 3 4 5 6 7…" at bounding box center [379, 69] width 91 height 36
click at [390, 65] on input "[DATE]" at bounding box center [379, 65] width 91 height 12
click at [399, 138] on td "29" at bounding box center [400, 139] width 12 height 10
type input "[DATE]"
click at [497, 97] on button "Apply" at bounding box center [494, 103] width 22 height 12
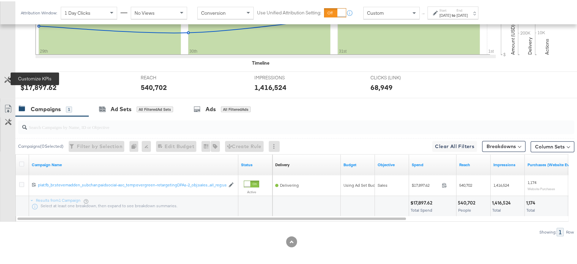
click at [5, 77] on icon at bounding box center [7, 78] width 6 height 6
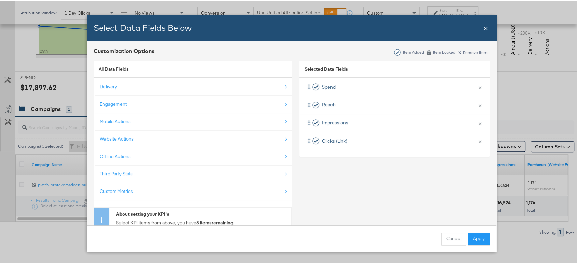
click at [484, 30] on span "×" at bounding box center [486, 26] width 4 height 9
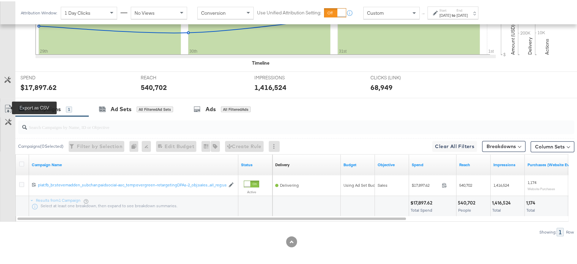
click at [7, 108] on icon at bounding box center [8, 107] width 8 height 8
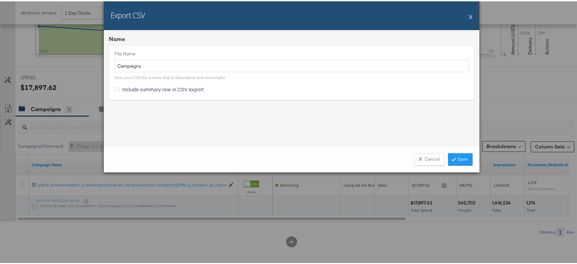
click at [7, 108] on div "Export CSV X Name File Name Campaigns Give your CSV file a name that is descrip…" at bounding box center [291, 132] width 583 height 264
click at [114, 85] on icon at bounding box center [116, 87] width 5 height 5
click at [0, 0] on input "Include summary row in CSV export" at bounding box center [0, 0] width 0 height 0
click at [454, 157] on link "Save" at bounding box center [460, 158] width 25 height 12
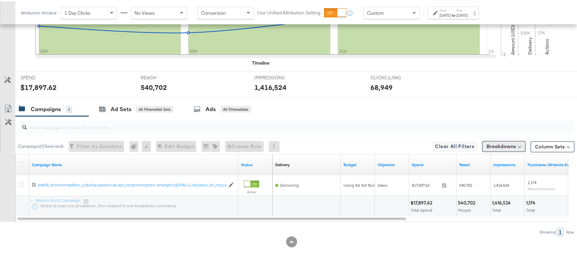
click at [497, 147] on button "Breakdowns" at bounding box center [503, 144] width 43 height 11
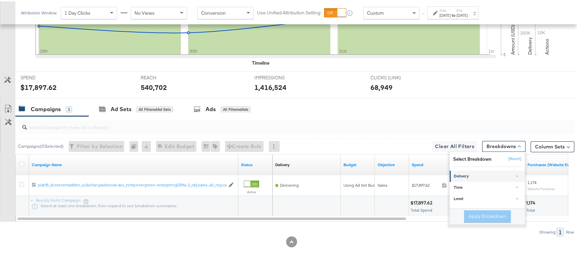
click at [472, 173] on div "Delivery" at bounding box center [488, 174] width 68 height 5
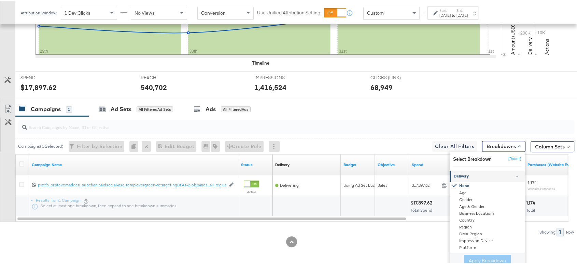
click at [472, 173] on div "Delivery" at bounding box center [488, 174] width 68 height 5
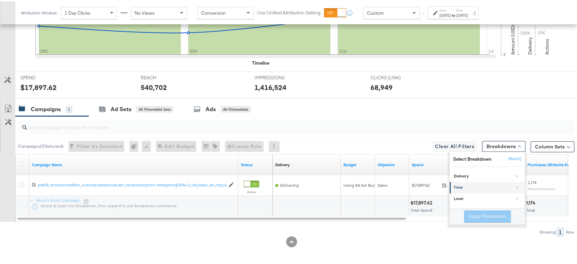
click at [473, 181] on link "Time" at bounding box center [487, 186] width 75 height 11
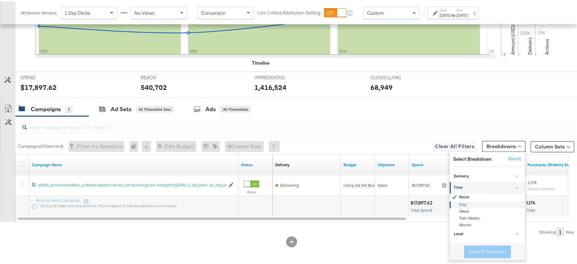
click at [459, 204] on div "Day" at bounding box center [488, 203] width 74 height 7
click at [479, 246] on button "Apply Breakdown" at bounding box center [487, 250] width 47 height 12
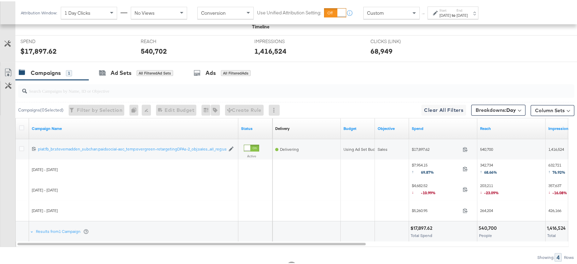
scroll to position [281, 0]
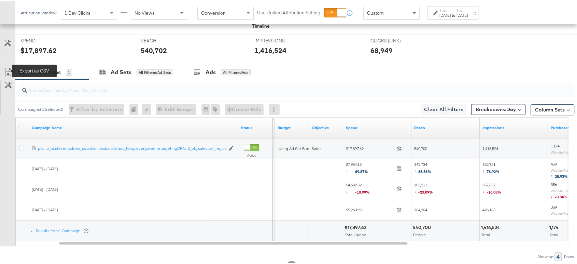
click at [5, 71] on icon at bounding box center [8, 70] width 8 height 8
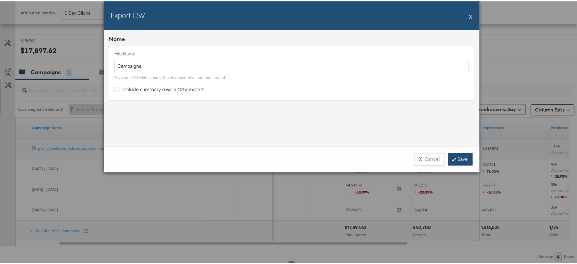
click at [454, 157] on link "Save" at bounding box center [460, 158] width 25 height 12
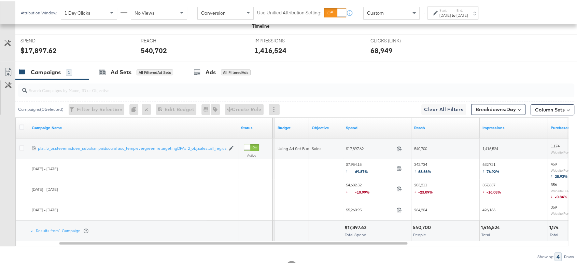
scroll to position [0, 0]
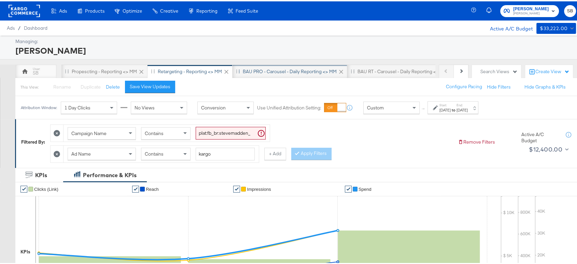
click at [269, 69] on div "BAU PRO - Carousel - Daily Reporting <> MM" at bounding box center [290, 70] width 94 height 6
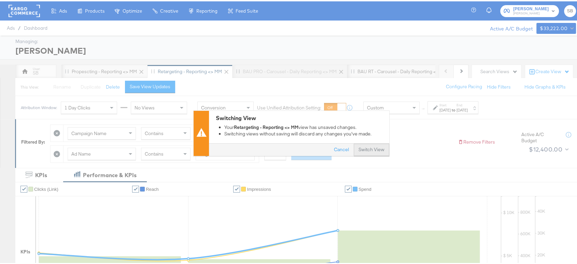
click at [354, 150] on button "Switch View" at bounding box center [372, 148] width 36 height 12
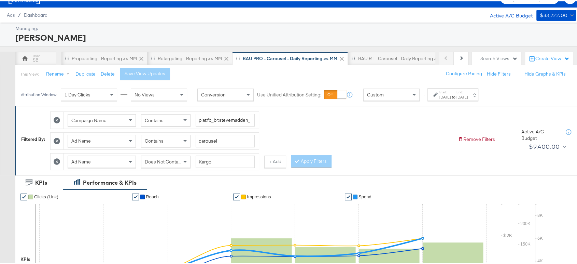
scroll to position [11, 0]
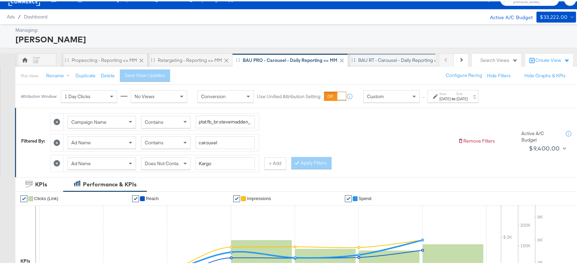
click at [377, 58] on div "BAU RT - Carousel - Daily Reporting <> MM" at bounding box center [403, 59] width 90 height 6
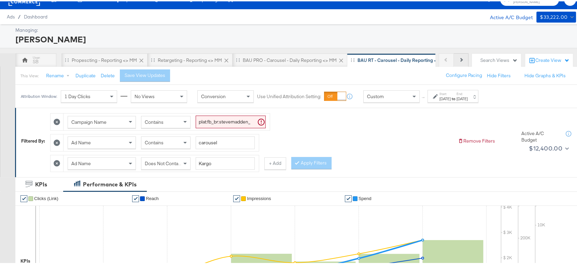
click at [460, 59] on button "Next" at bounding box center [461, 59] width 15 height 14
click at [417, 56] on div "BWP - Propescting - Daily Reporting <> MM" at bounding box center [446, 59] width 91 height 6
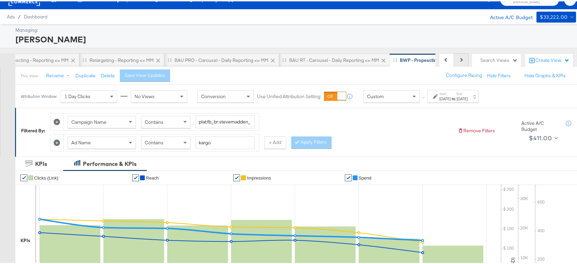
click at [458, 60] on button "Next" at bounding box center [461, 59] width 15 height 14
click at [459, 57] on icon at bounding box center [461, 58] width 4 height 4
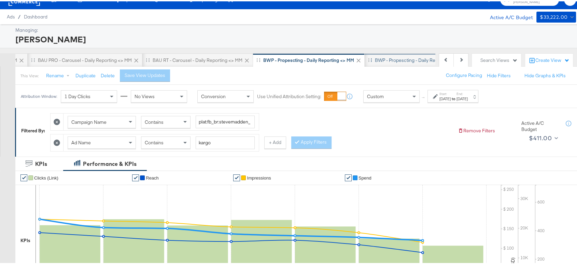
click at [401, 56] on div "BWP - Propescting - Daily Reporting<>MM(not kargo)" at bounding box center [431, 59] width 112 height 6
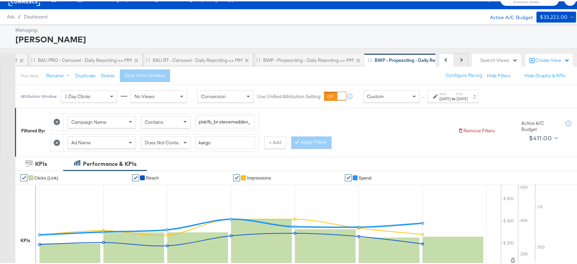
click at [458, 59] on button "Next" at bounding box center [461, 59] width 15 height 14
click at [454, 57] on button "Next" at bounding box center [461, 59] width 15 height 14
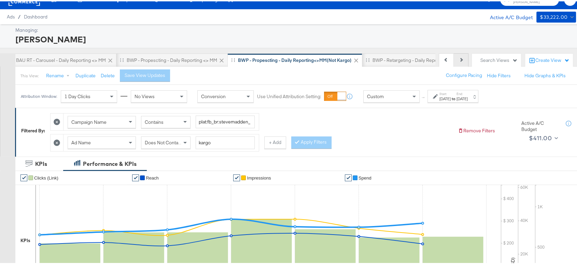
click at [454, 57] on button "Next" at bounding box center [461, 59] width 15 height 14
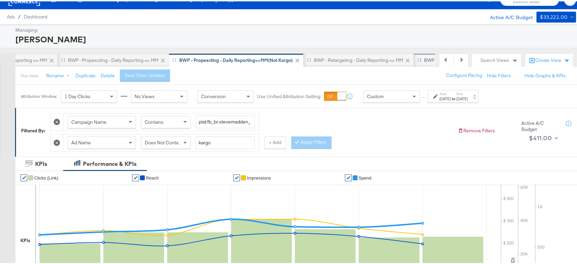
scroll to position [0, 468]
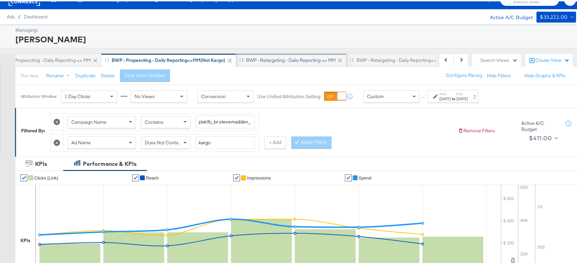
click at [308, 60] on div "BWP - Retargeting - Daily Reporting <> MM" at bounding box center [291, 59] width 90 height 6
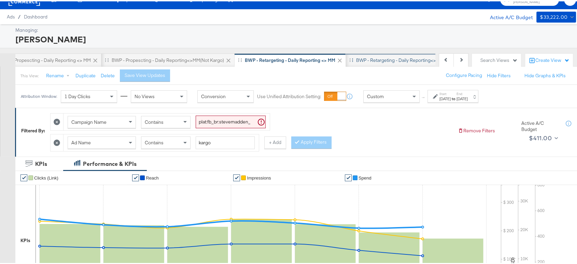
click at [380, 58] on div "BWP - Retargeting - Daily Reporting<>MM(not kargo)" at bounding box center [411, 59] width 111 height 6
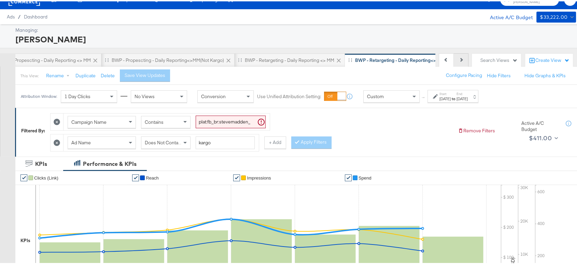
click at [456, 62] on button "Next" at bounding box center [461, 59] width 15 height 14
click at [454, 56] on button "Next" at bounding box center [461, 59] width 15 height 14
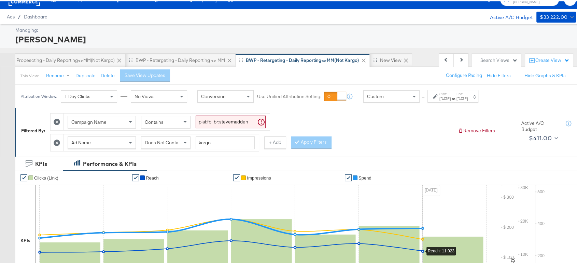
scroll to position [0, 0]
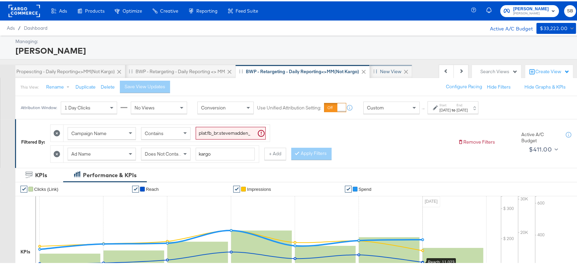
drag, startPoint x: 442, startPoint y: 70, endPoint x: 387, endPoint y: 70, distance: 55.3
click at [387, 70] on div "Previous Next SB Propescting - Reporting <> MM Retargeting - Reporting <> MM BA…" at bounding box center [241, 70] width 453 height 14
click at [387, 70] on div "New View" at bounding box center [391, 70] width 22 height 6
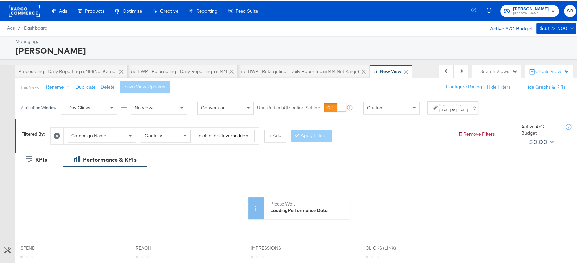
scroll to position [0, 584]
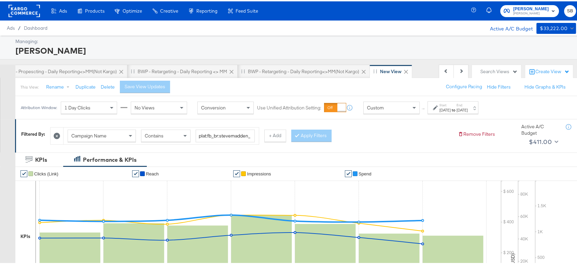
click at [468, 109] on div "[DATE]" at bounding box center [462, 108] width 11 height 5
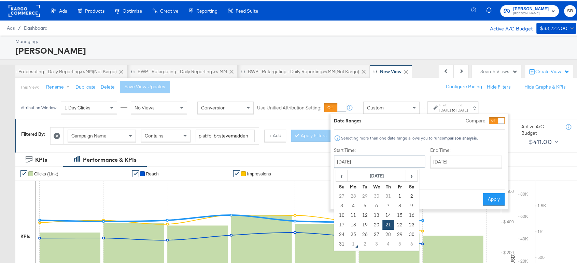
click at [388, 161] on input "[DATE]" at bounding box center [379, 160] width 91 height 12
click at [398, 230] on td "29" at bounding box center [400, 233] width 12 height 10
type input "[DATE]"
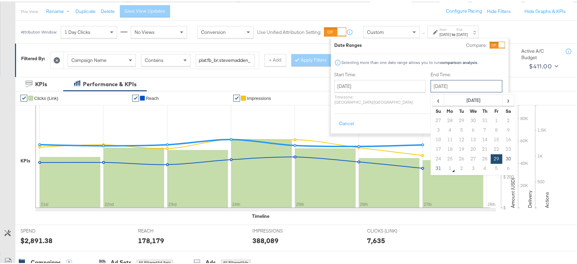
scroll to position [144, 0]
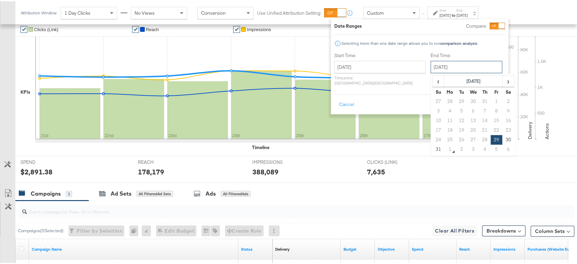
drag, startPoint x: 435, startPoint y: 162, endPoint x: 424, endPoint y: 178, distance: 19.9
click at [424, 178] on div "Attribution Window: 1 Day Clicks No Views Conversion Use Unified Attribution Se…" at bounding box center [291, 149] width 583 height 398
click at [433, 145] on td "31" at bounding box center [439, 148] width 12 height 10
type input "[DATE]"
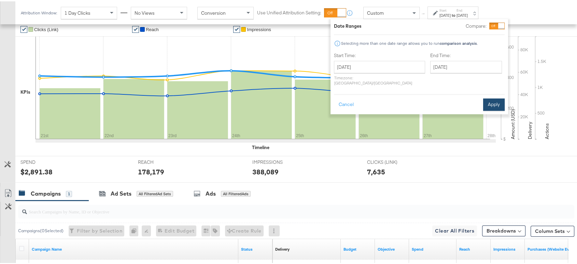
click at [493, 99] on button "Apply" at bounding box center [494, 103] width 22 height 12
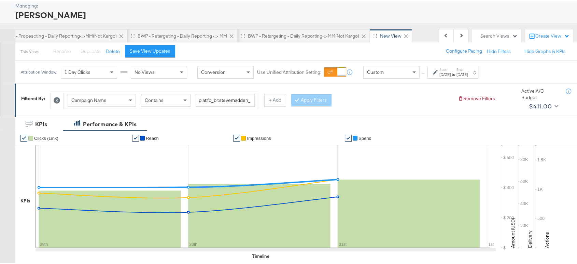
scroll to position [0, 0]
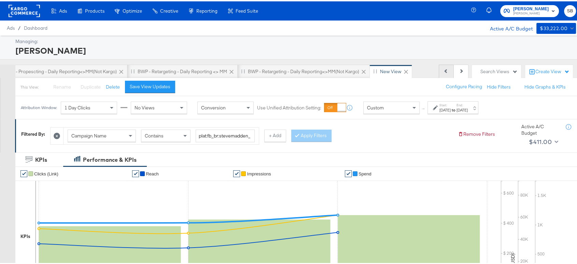
click at [439, 69] on button "Previous" at bounding box center [446, 70] width 15 height 14
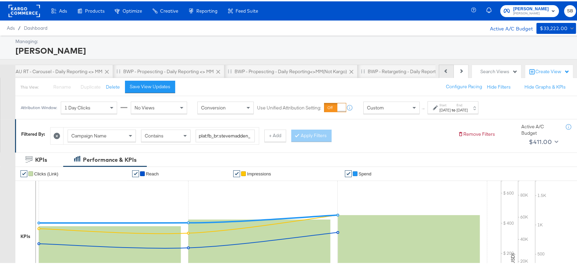
click at [439, 69] on button "Previous" at bounding box center [446, 70] width 15 height 14
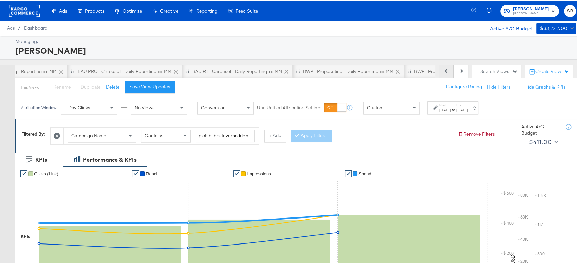
click at [439, 69] on button "Previous" at bounding box center [446, 70] width 15 height 14
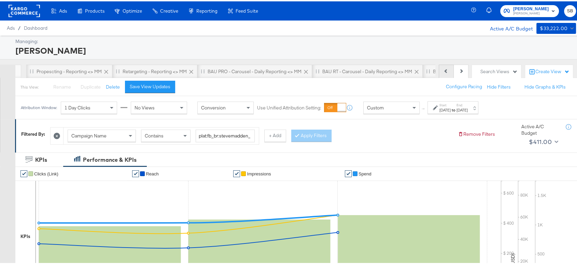
scroll to position [0, 0]
click at [439, 69] on div "Previous Next" at bounding box center [454, 70] width 30 height 14
click at [39, 68] on div "SB" at bounding box center [36, 71] width 6 height 6
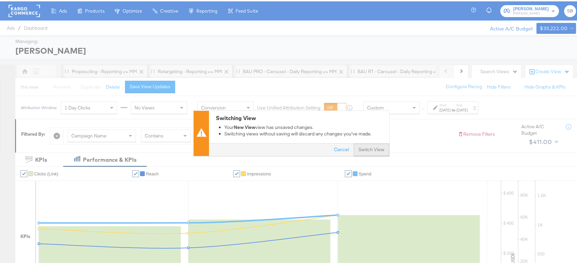
click at [365, 151] on button "Switch View" at bounding box center [372, 148] width 36 height 12
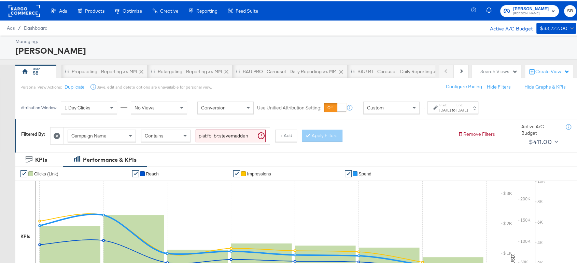
click at [457, 110] on strong "to" at bounding box center [454, 108] width 6 height 5
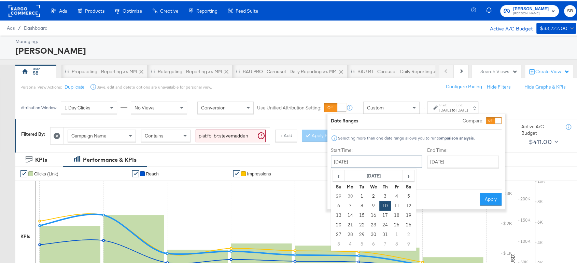
click at [377, 161] on input "[DATE]" at bounding box center [376, 160] width 91 height 12
click at [410, 175] on span "›" at bounding box center [408, 174] width 11 height 10
click at [394, 231] on td "29" at bounding box center [397, 233] width 12 height 10
type input "[DATE]"
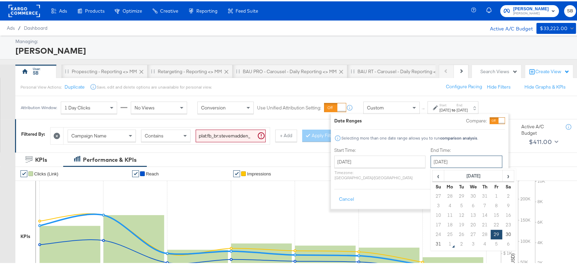
click at [444, 162] on input "[DATE]" at bounding box center [467, 160] width 72 height 12
click at [433, 239] on td "31" at bounding box center [439, 243] width 12 height 10
type input "[DATE]"
click at [490, 192] on button "Apply" at bounding box center [494, 198] width 22 height 12
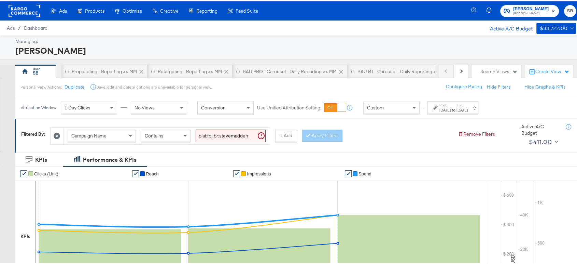
click at [55, 132] on icon at bounding box center [57, 134] width 6 height 6
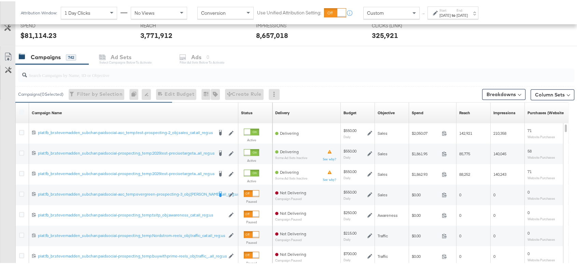
scroll to position [336, 0]
